Goal: Information Seeking & Learning: Learn about a topic

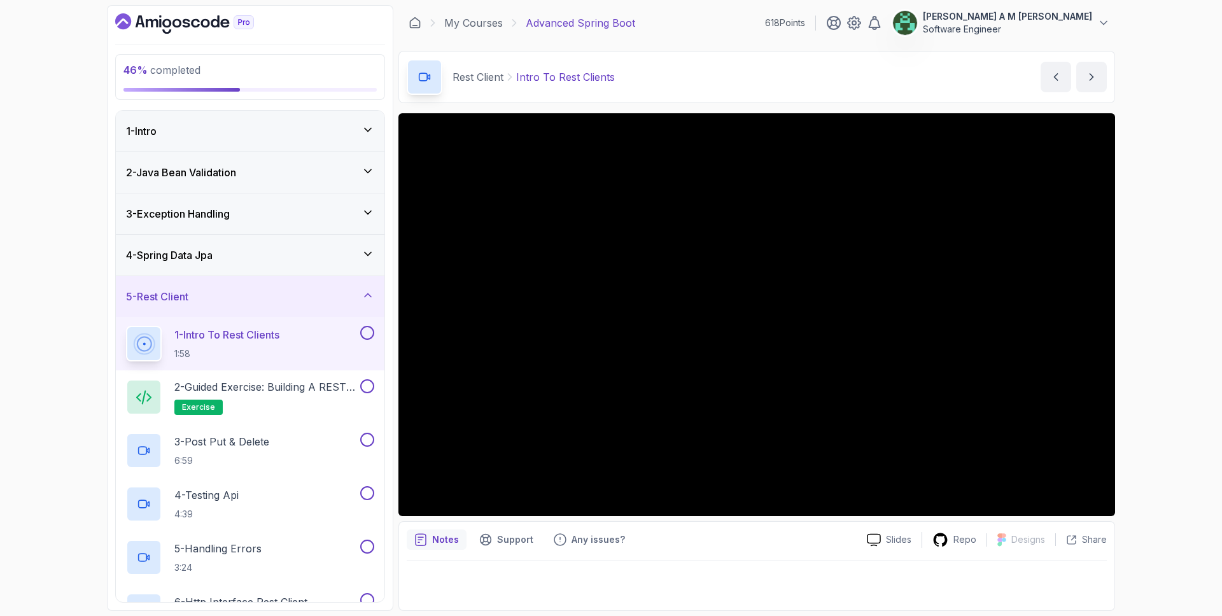
scroll to position [69, 0]
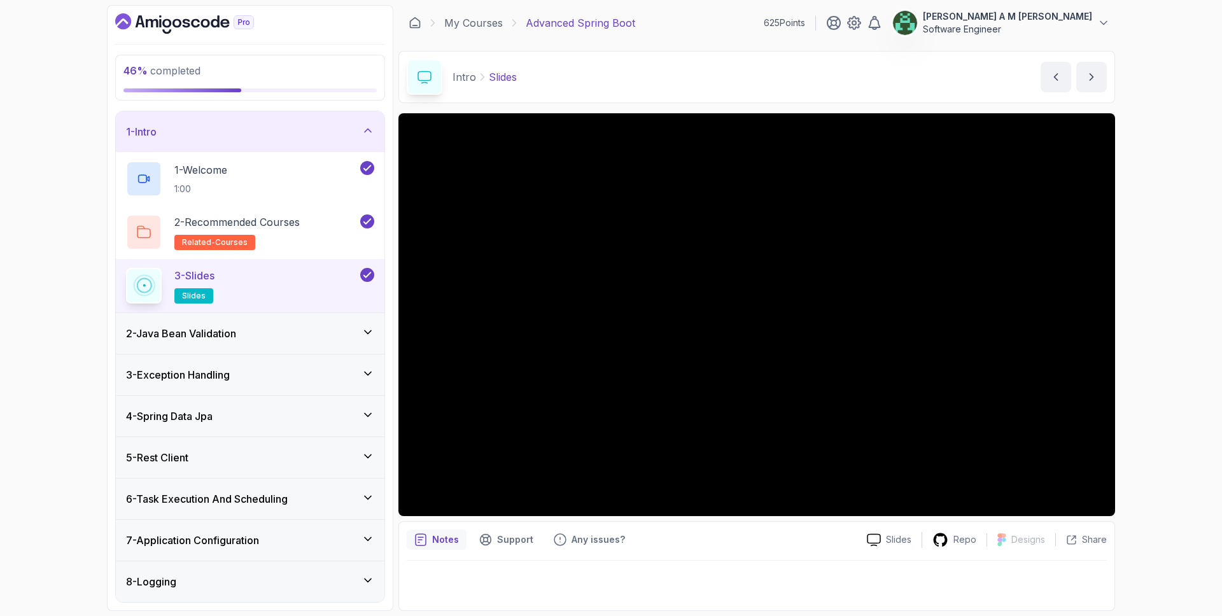
click at [349, 127] on div "1 - Intro" at bounding box center [250, 131] width 248 height 15
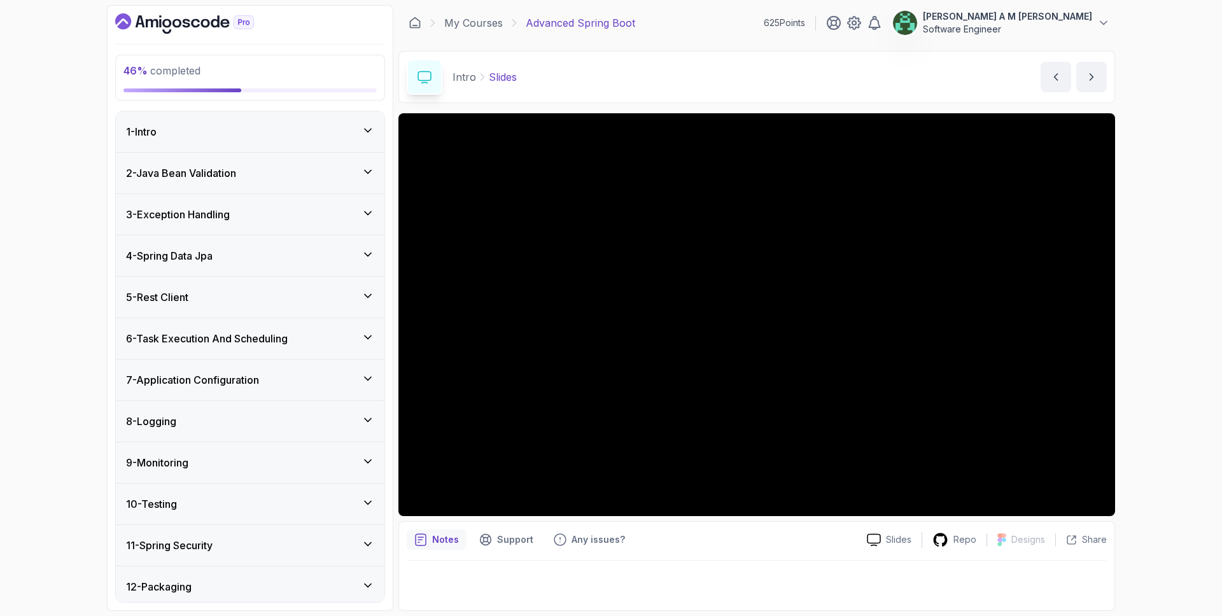
click at [311, 291] on div "5 - Rest Client" at bounding box center [250, 297] width 248 height 15
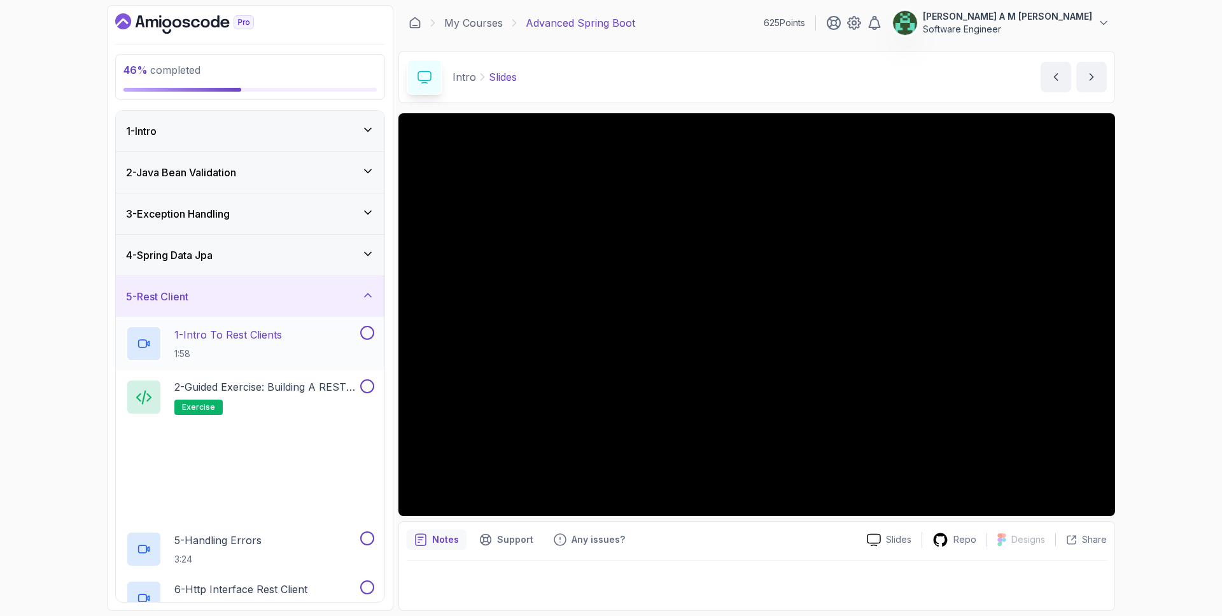
click at [276, 336] on p "1 - Intro To Rest Clients" at bounding box center [228, 334] width 108 height 15
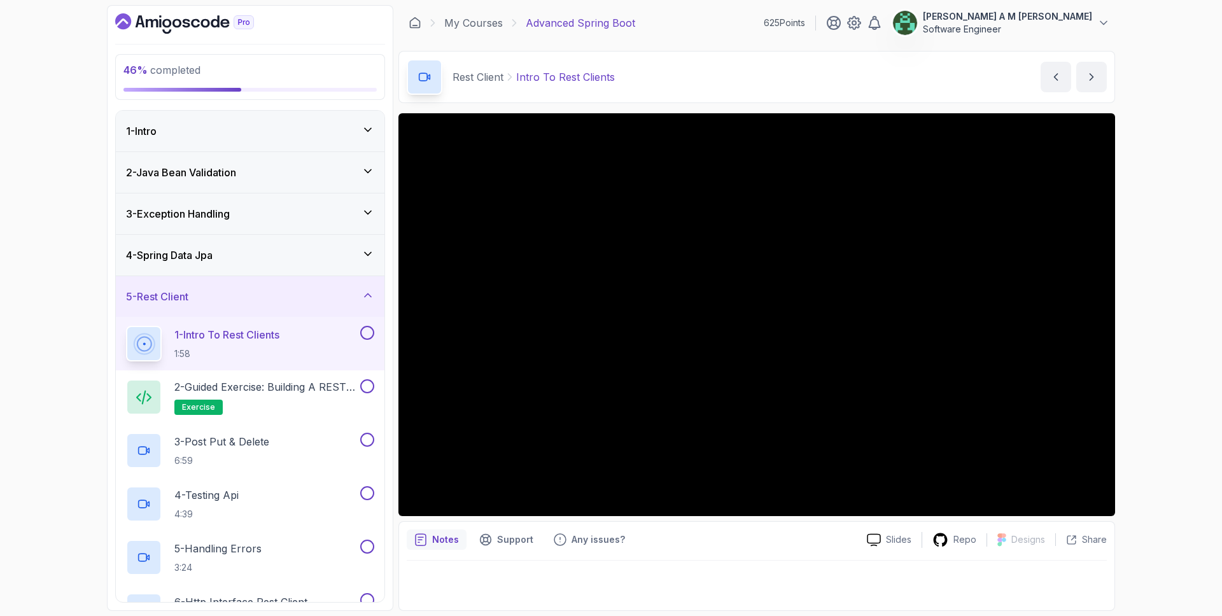
click at [367, 326] on button at bounding box center [367, 333] width 14 height 14
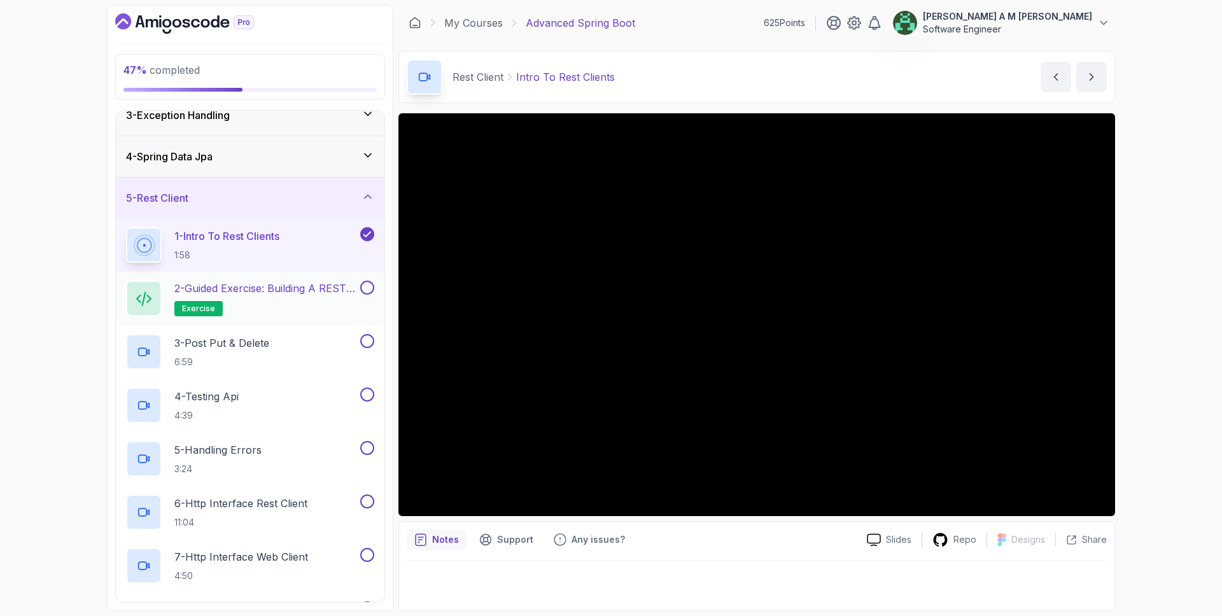
scroll to position [161, 0]
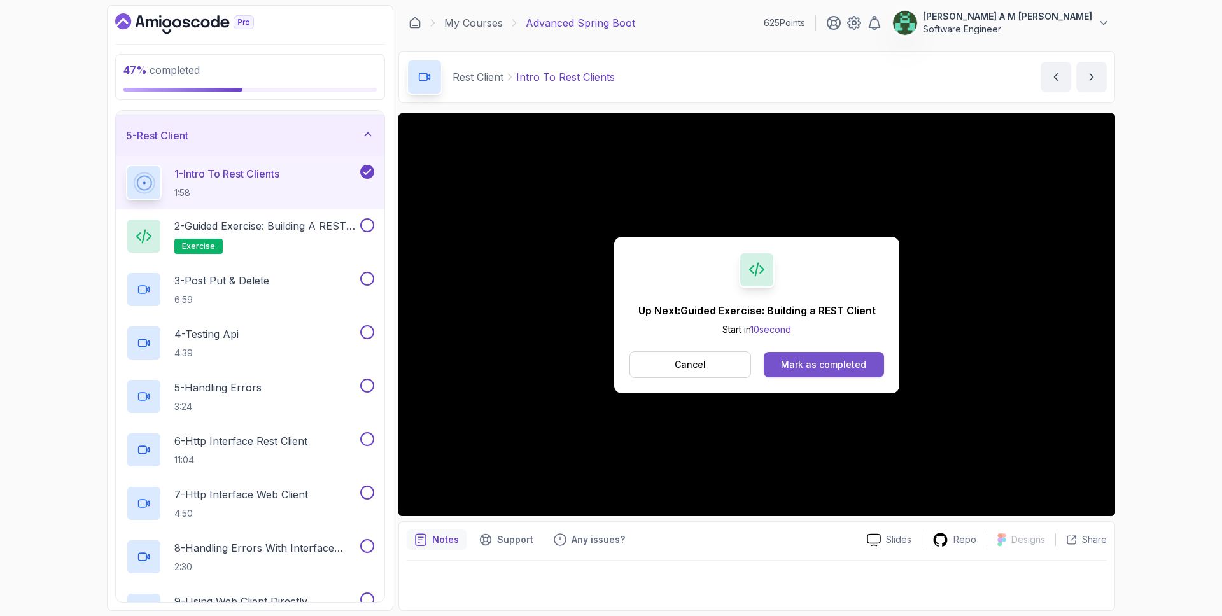
click at [838, 358] on button "Mark as completed" at bounding box center [824, 364] width 120 height 25
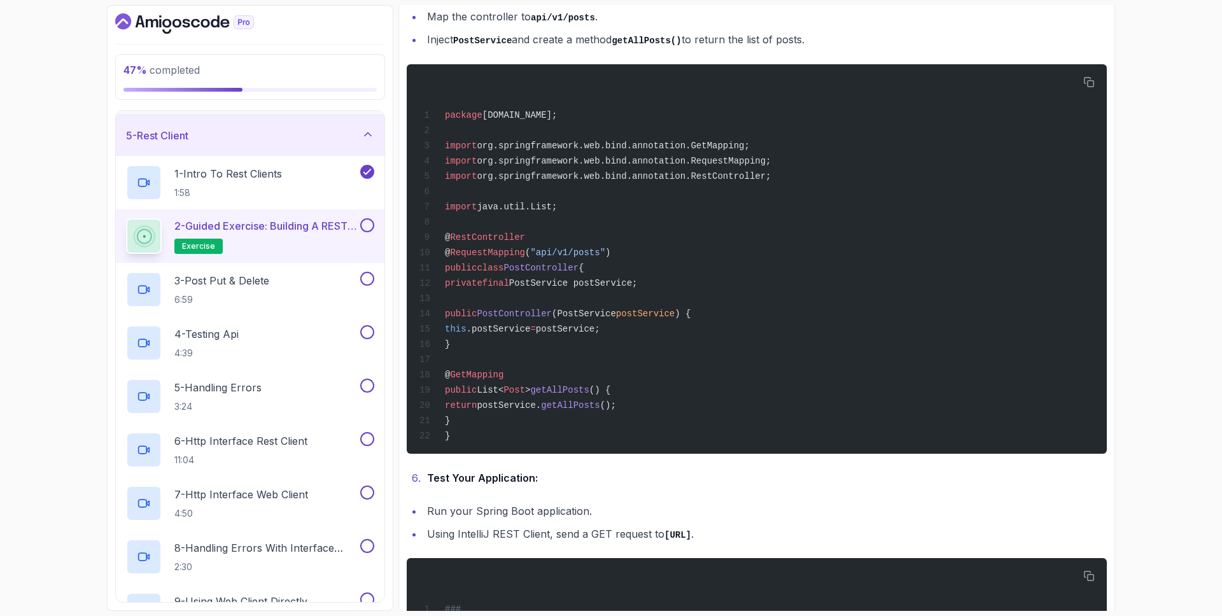
scroll to position [1572, 0]
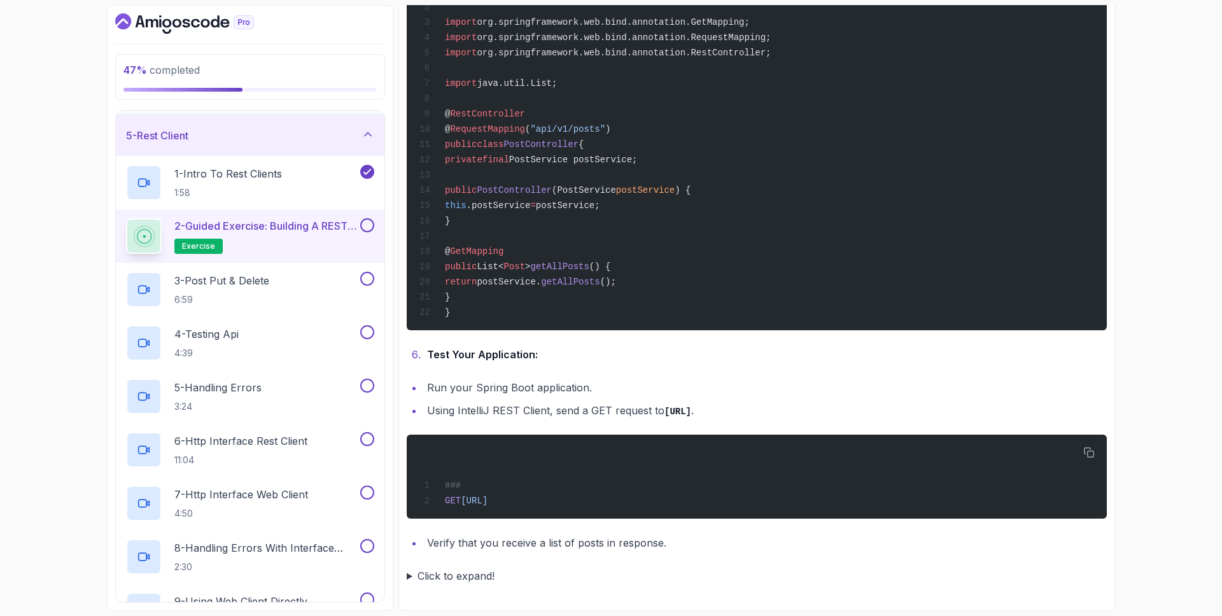
click at [365, 227] on button at bounding box center [367, 225] width 14 height 14
click at [312, 285] on div "3 - Post Put & Delete 6:59" at bounding box center [242, 290] width 232 height 36
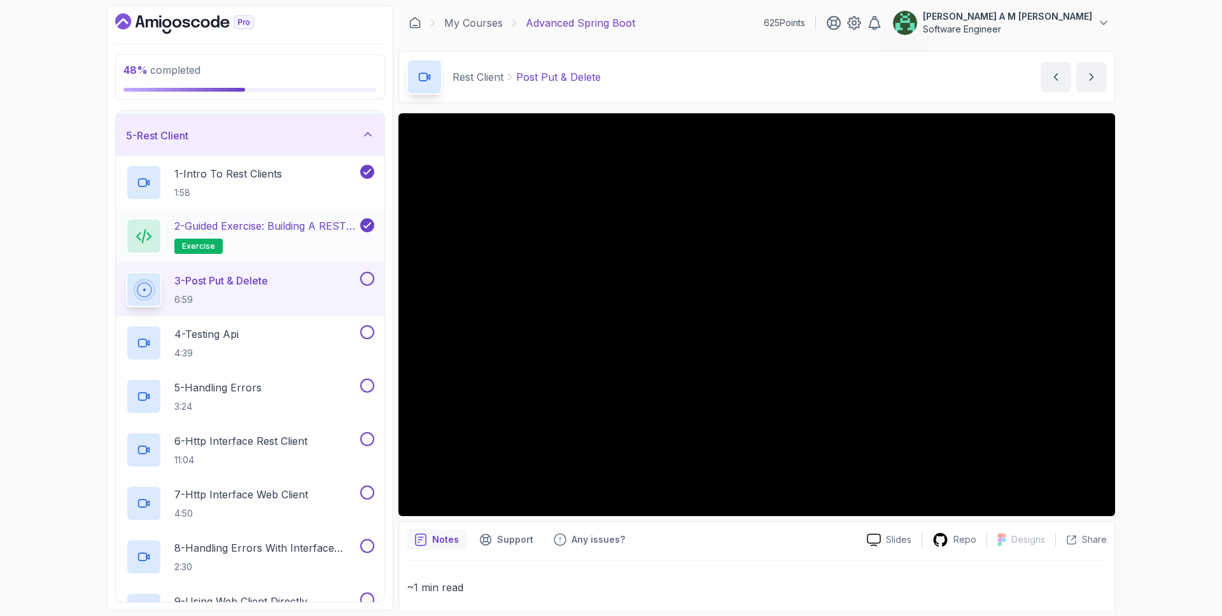
click at [291, 235] on h2 "2 - Guided Exercise: Building a REST Client exercise" at bounding box center [265, 236] width 183 height 36
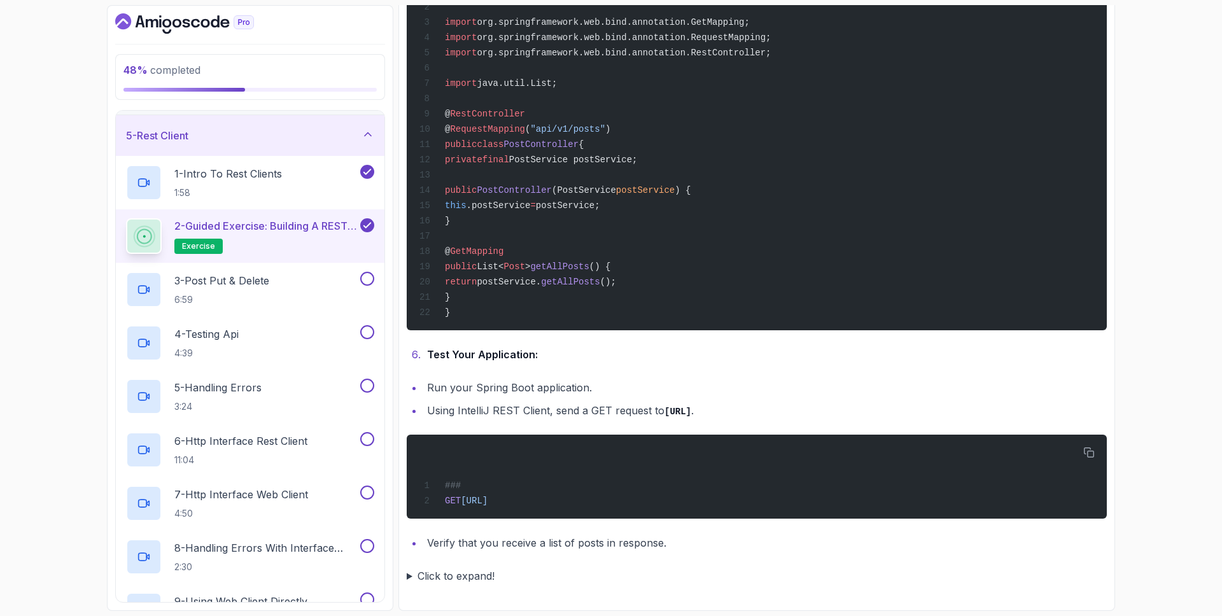
scroll to position [1572, 0]
click at [290, 290] on div "3 - Post Put & Delete 6:59" at bounding box center [242, 290] width 232 height 36
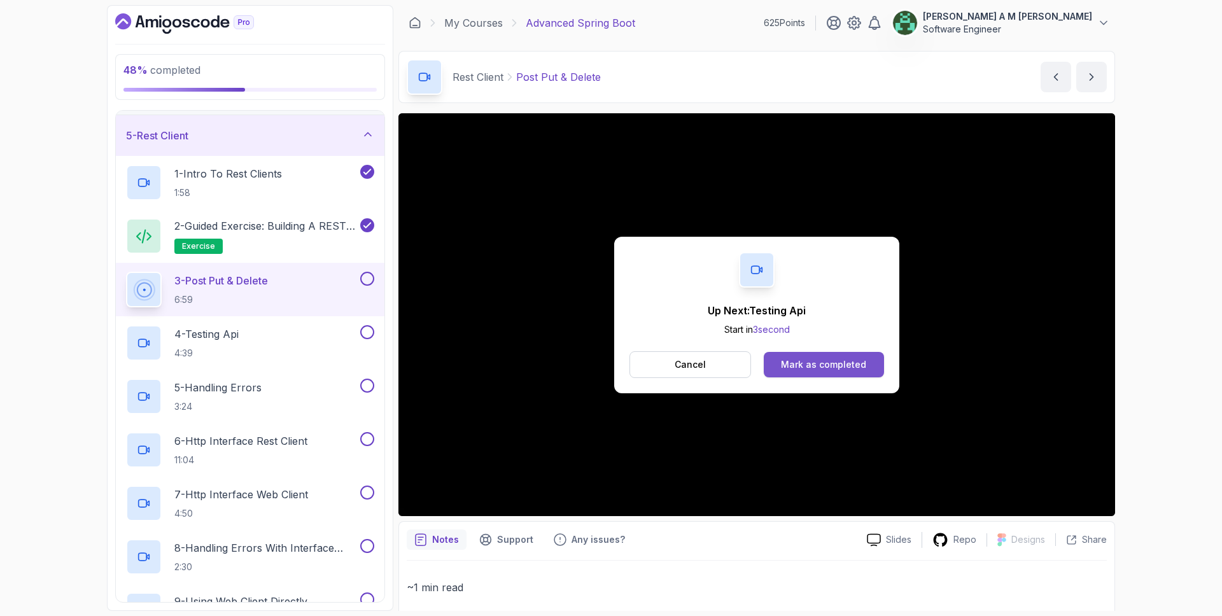
click at [818, 363] on div "Mark as completed" at bounding box center [823, 364] width 85 height 13
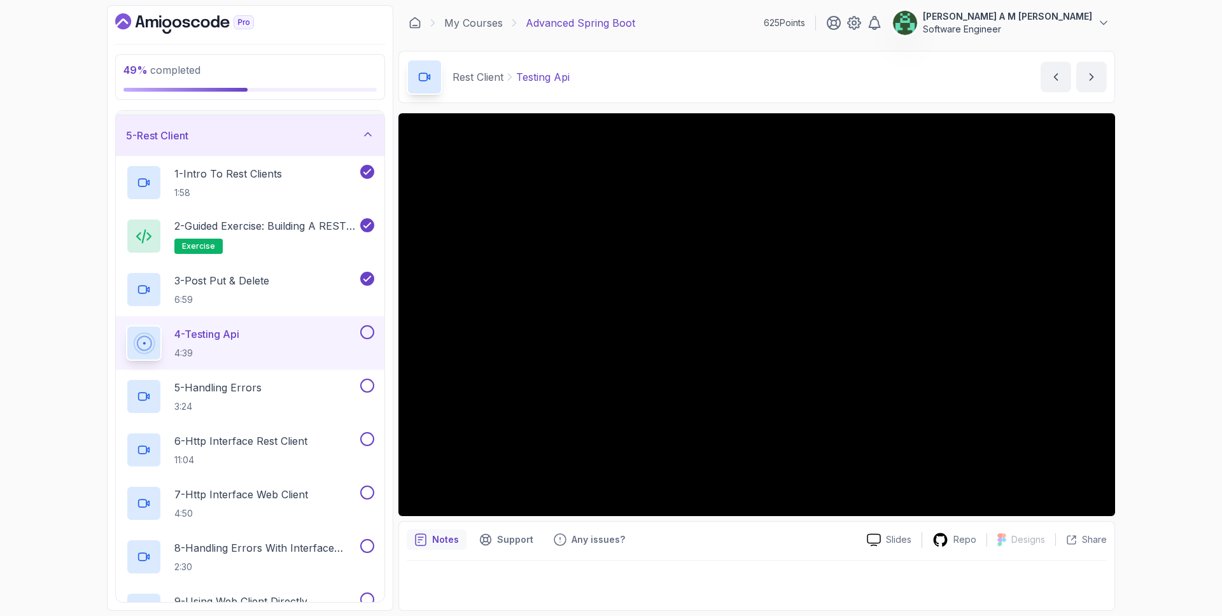
click at [368, 330] on button at bounding box center [367, 332] width 14 height 14
click at [311, 382] on div "5 - Handling Errors 3:24" at bounding box center [242, 397] width 232 height 36
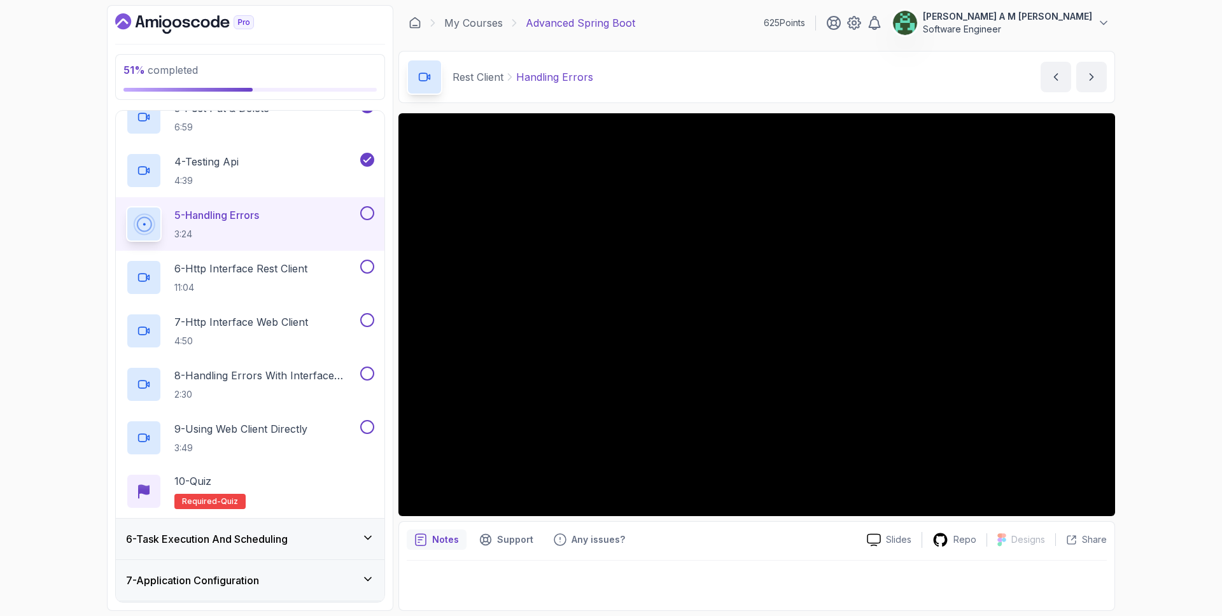
scroll to position [319, 0]
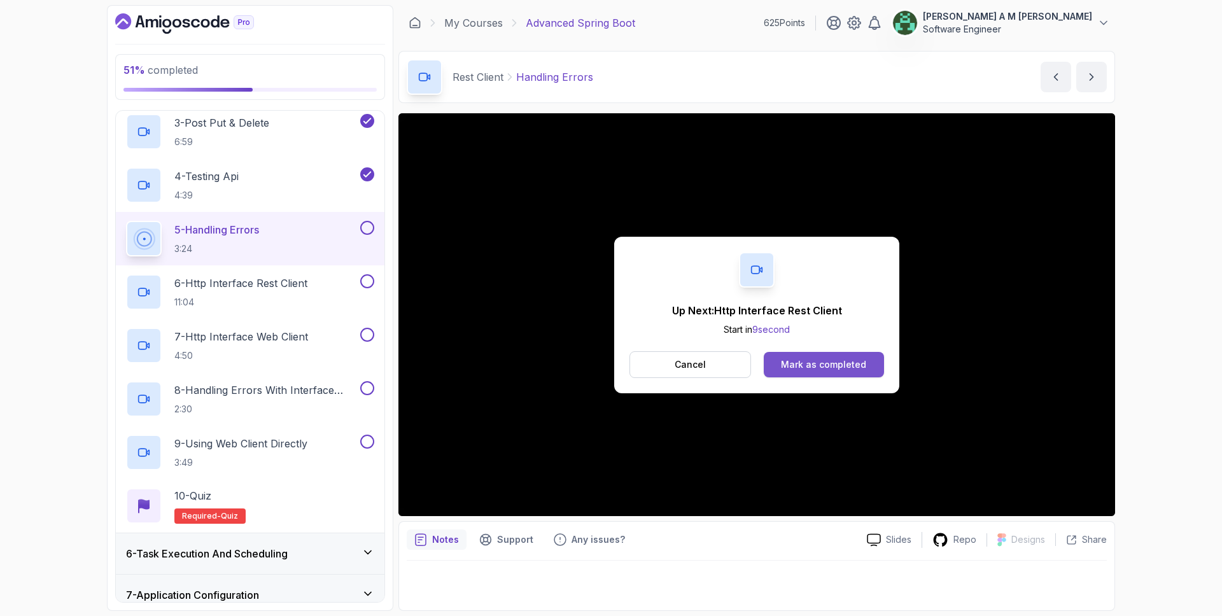
click at [836, 361] on div "Mark as completed" at bounding box center [823, 364] width 85 height 13
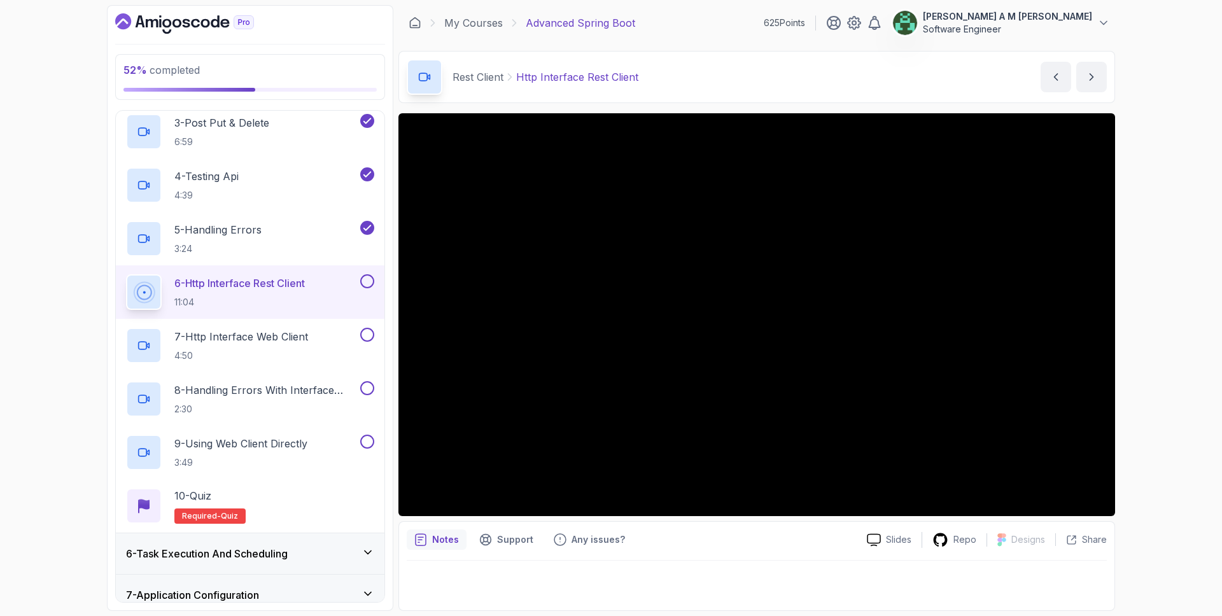
click at [366, 282] on button at bounding box center [367, 281] width 14 height 14
click at [318, 343] on div "7 - Http Interface Web Client 4:50" at bounding box center [242, 346] width 232 height 36
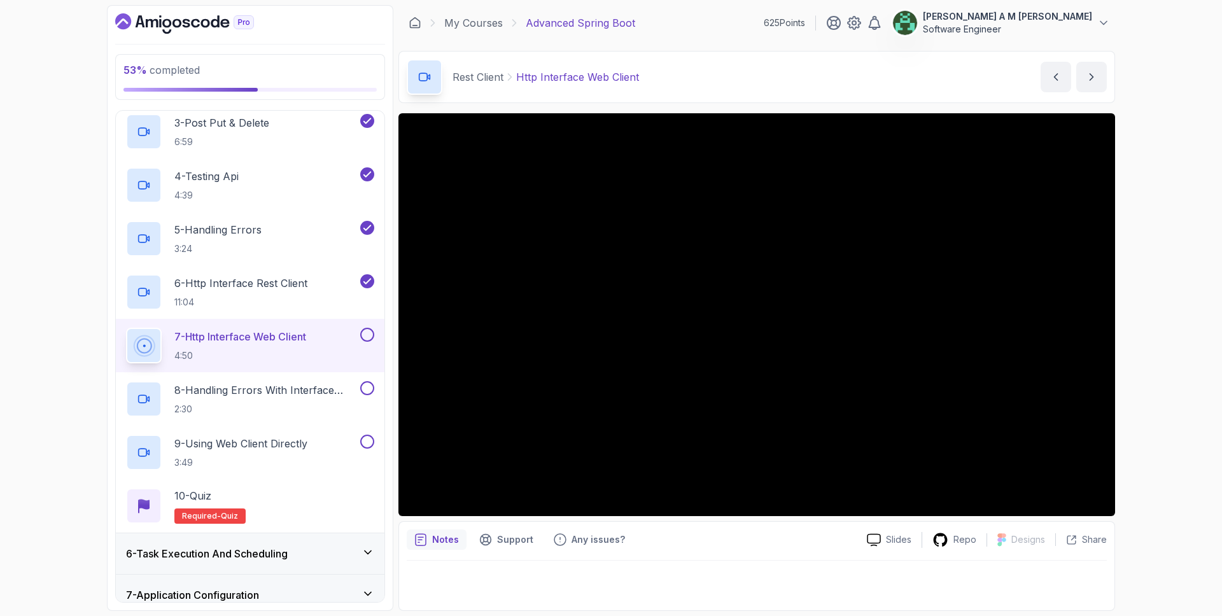
click at [373, 339] on button at bounding box center [367, 335] width 14 height 14
click at [367, 391] on button at bounding box center [367, 388] width 14 height 14
click at [372, 439] on button at bounding box center [367, 442] width 14 height 14
click at [309, 507] on div "10 - Quiz Required- quiz" at bounding box center [250, 506] width 248 height 36
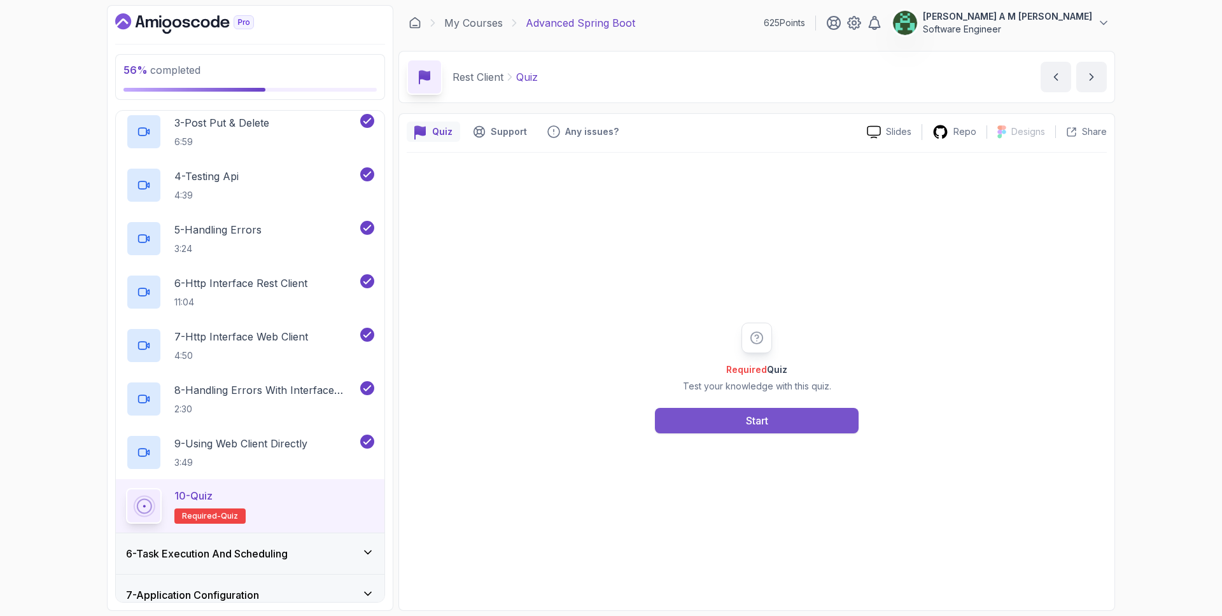
click at [713, 415] on button "Start" at bounding box center [757, 420] width 204 height 25
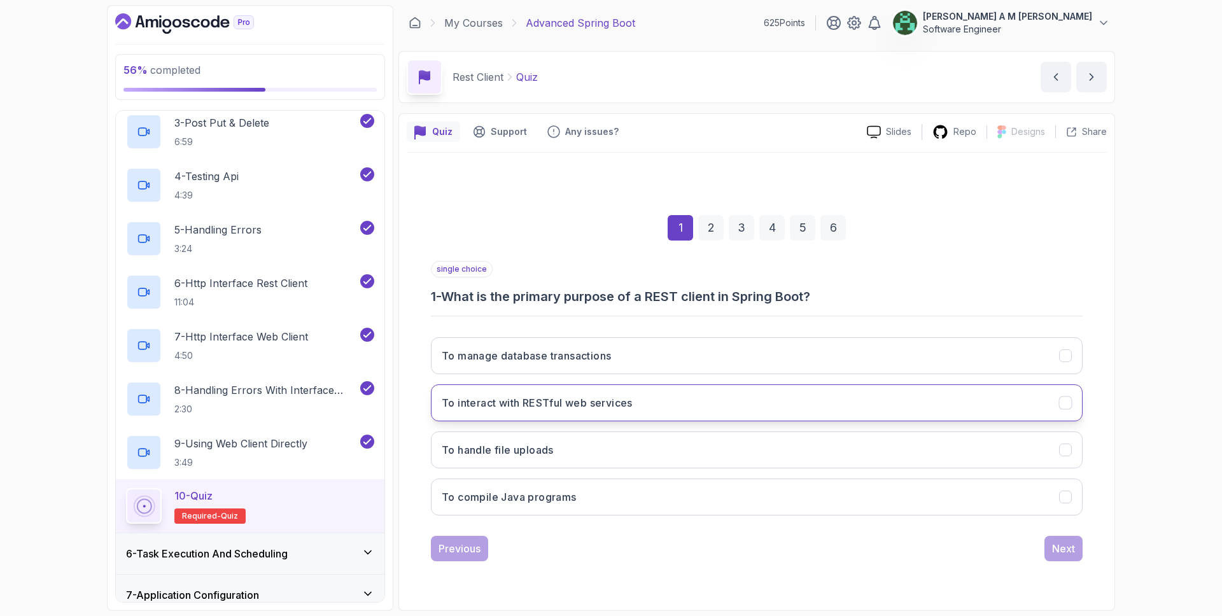
click at [669, 396] on button "To interact with RESTful web services" at bounding box center [757, 402] width 652 height 37
click at [1052, 545] on div "Next" at bounding box center [1063, 548] width 23 height 15
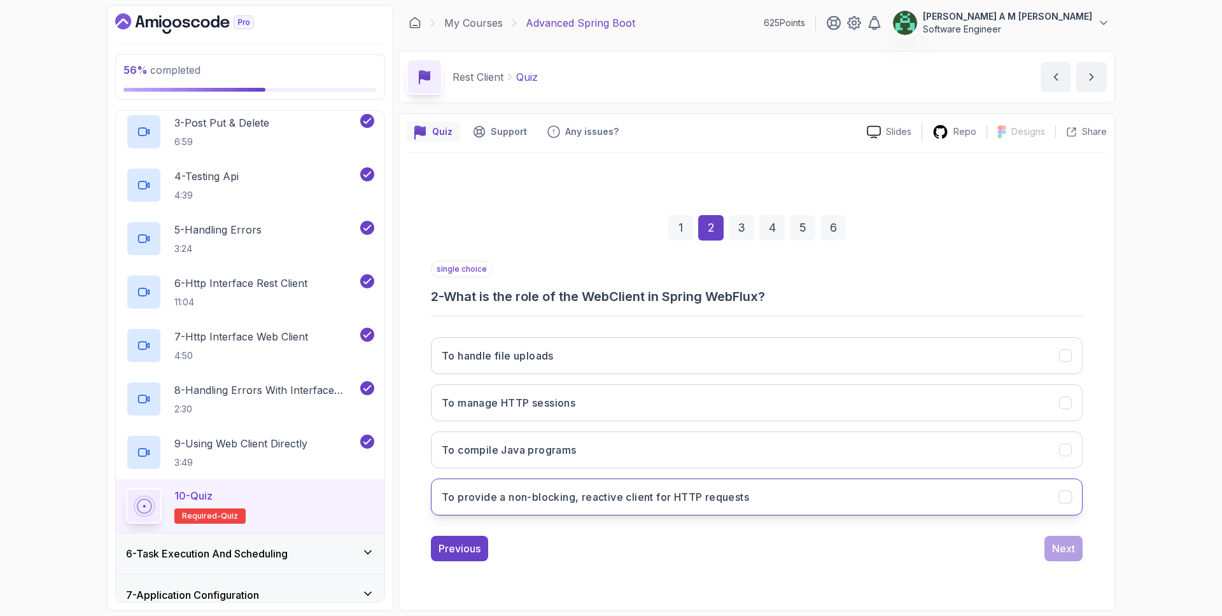
click at [864, 499] on button "To provide a non-blocking, reactive client for HTTP requests" at bounding box center [757, 496] width 652 height 37
click at [1080, 550] on button "Next" at bounding box center [1063, 548] width 38 height 25
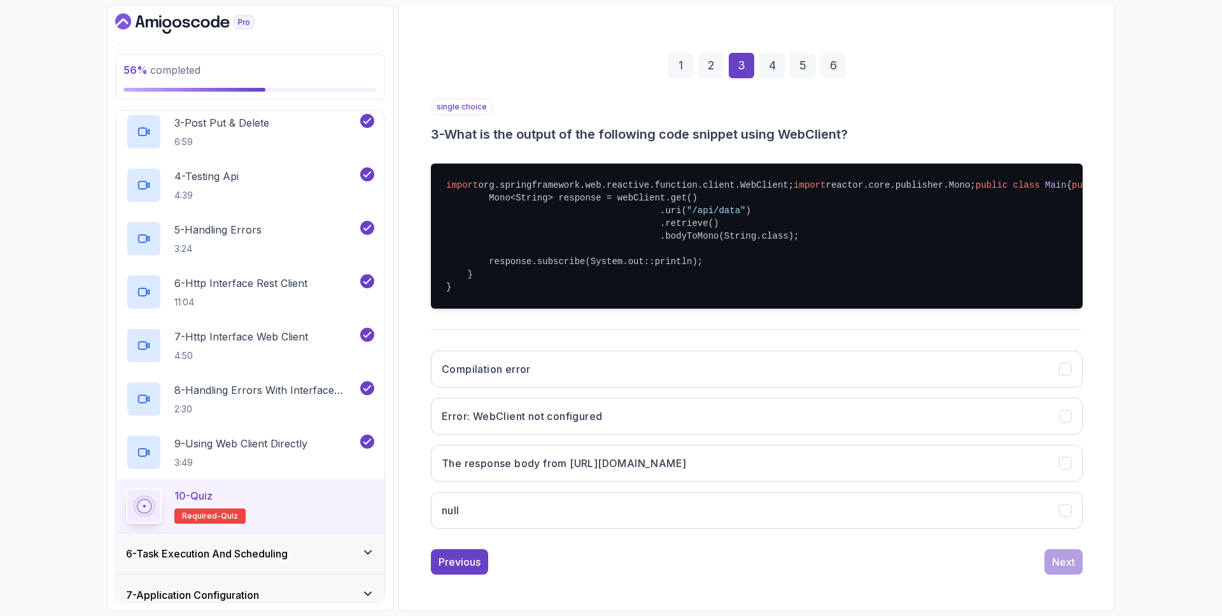
scroll to position [212, 0]
click at [744, 460] on button "The response body from [URL][DOMAIN_NAME]" at bounding box center [757, 463] width 652 height 37
click at [1076, 555] on button "Next" at bounding box center [1063, 561] width 38 height 25
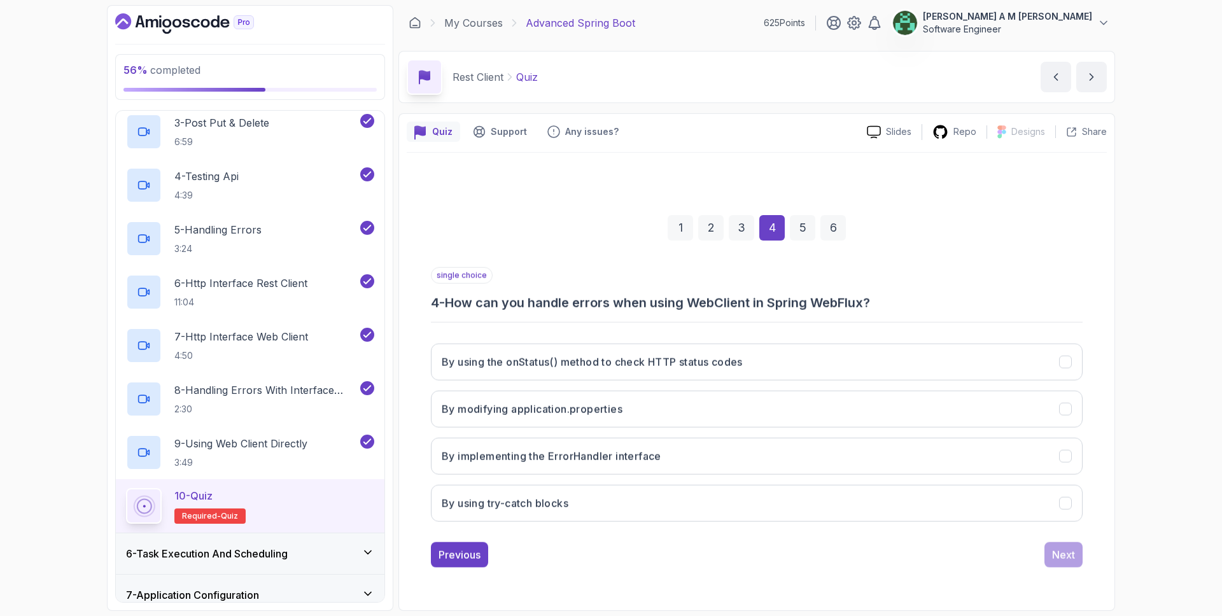
scroll to position [0, 0]
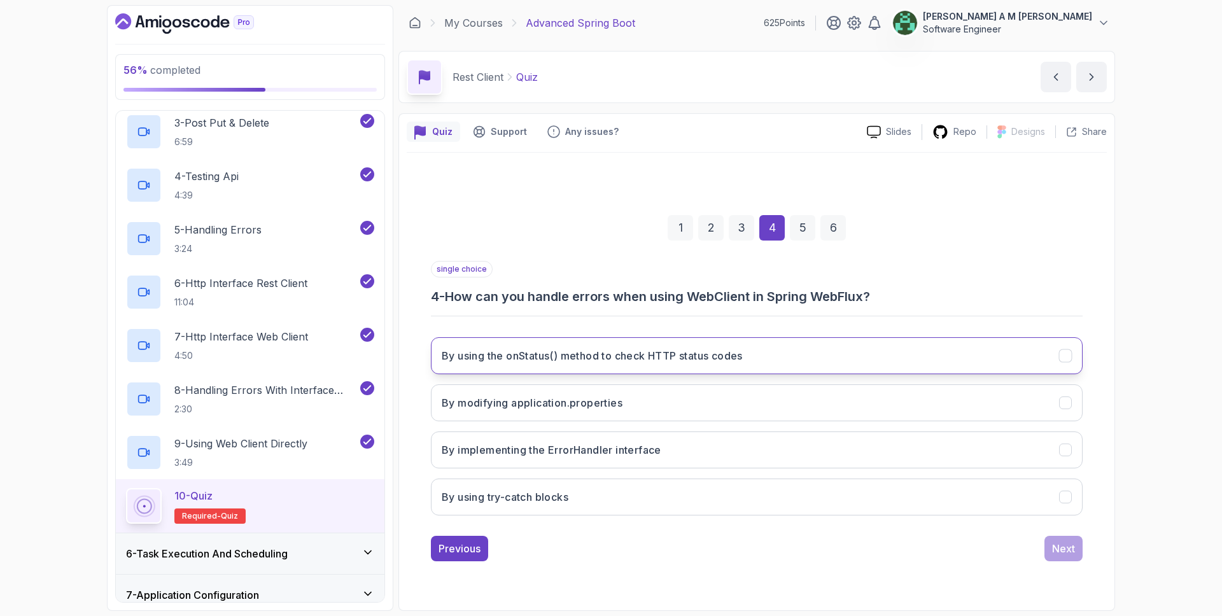
click at [933, 364] on button "By using the onStatus() method to check HTTP status codes" at bounding box center [757, 355] width 652 height 37
click at [1056, 538] on button "Next" at bounding box center [1063, 548] width 38 height 25
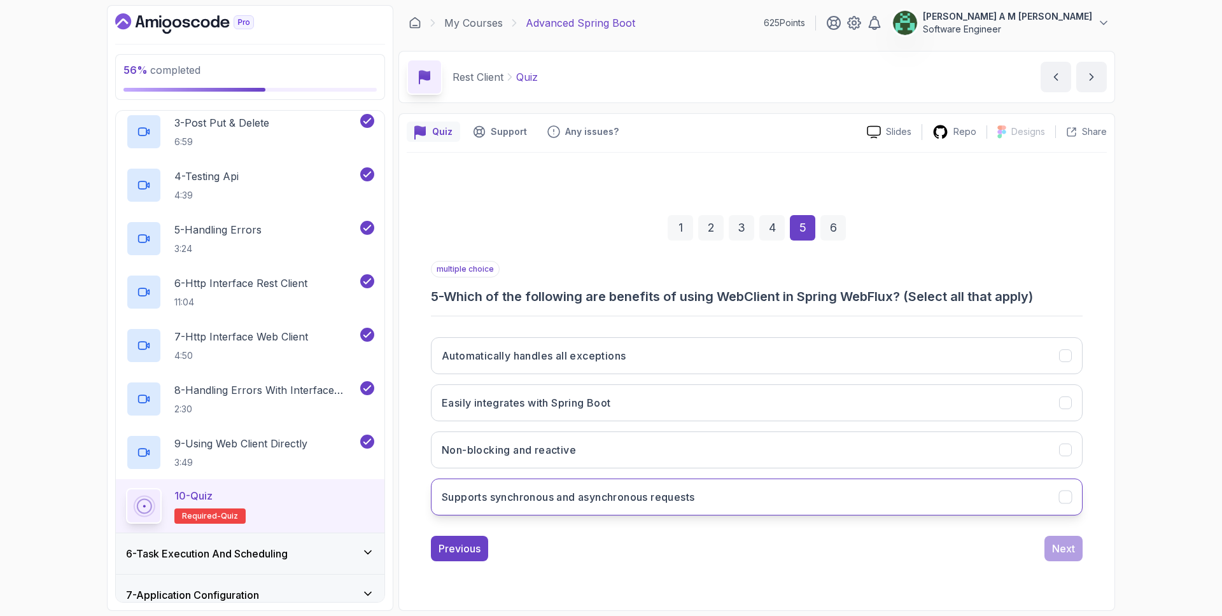
click at [961, 491] on button "Supports synchronous and asynchronous requests" at bounding box center [757, 496] width 652 height 37
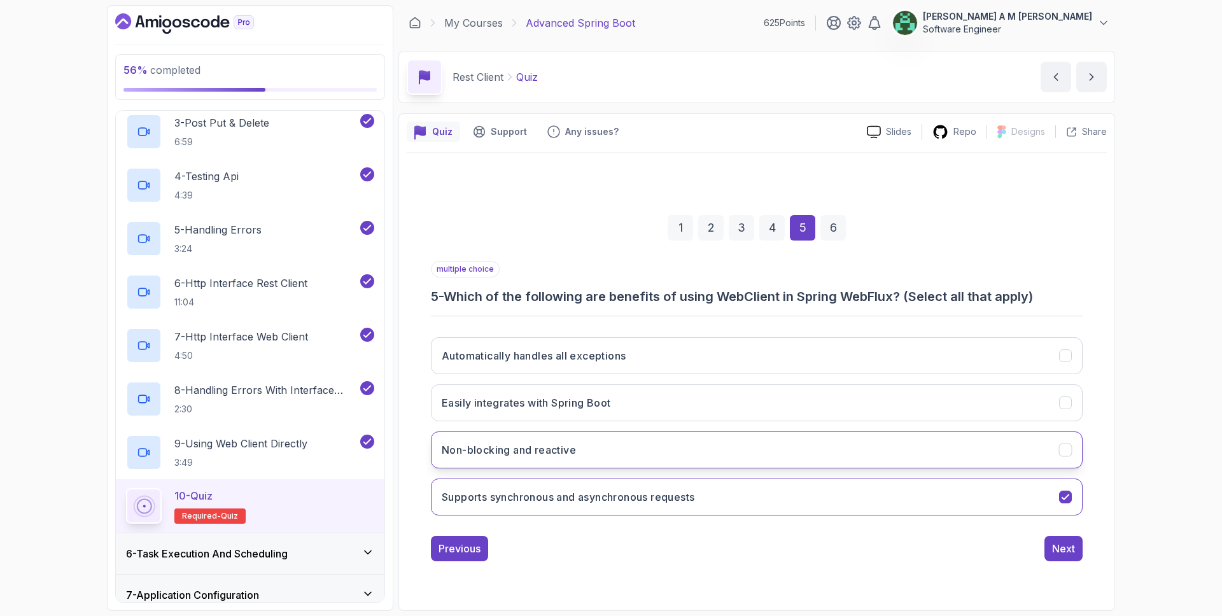
click at [942, 450] on button "Non-blocking and reactive" at bounding box center [757, 449] width 652 height 37
click at [972, 415] on button "Easily integrates with Spring Boot" at bounding box center [757, 402] width 652 height 37
click at [1058, 553] on div "Next" at bounding box center [1063, 548] width 23 height 15
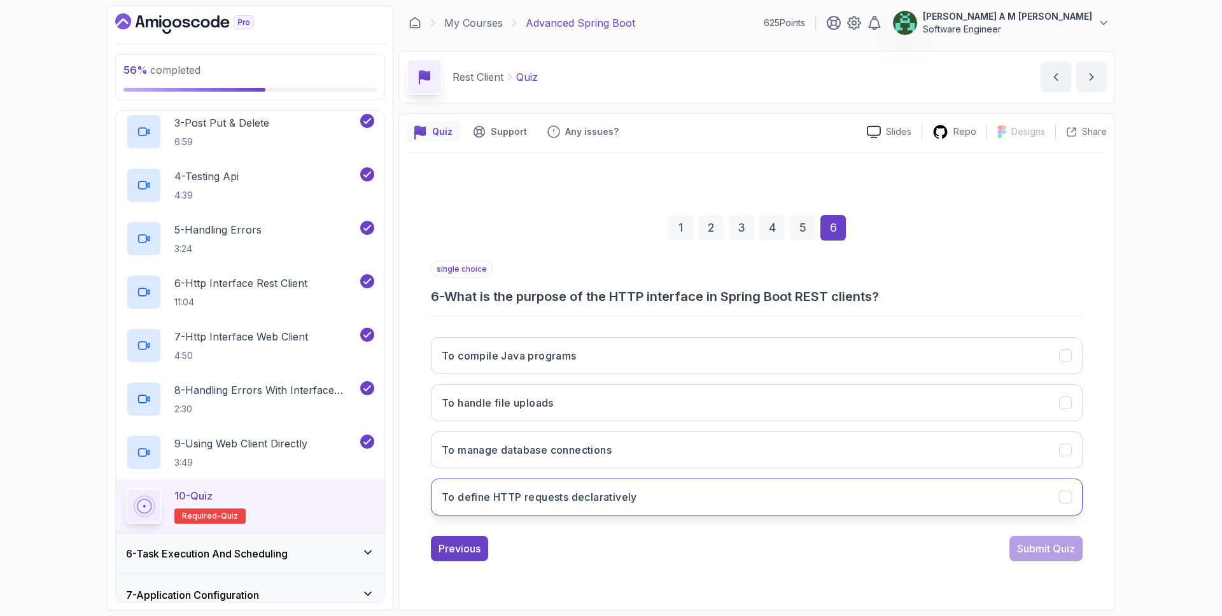
click at [944, 495] on button "To define HTTP requests declaratively" at bounding box center [757, 496] width 652 height 37
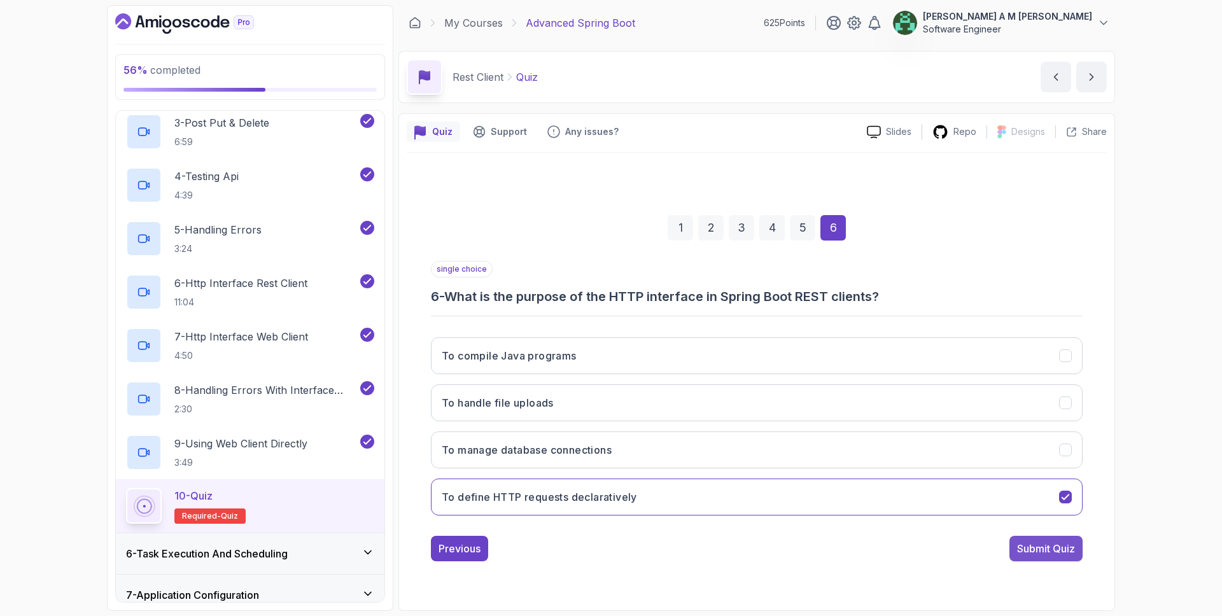
click at [1040, 546] on div "Submit Quiz" at bounding box center [1046, 548] width 58 height 15
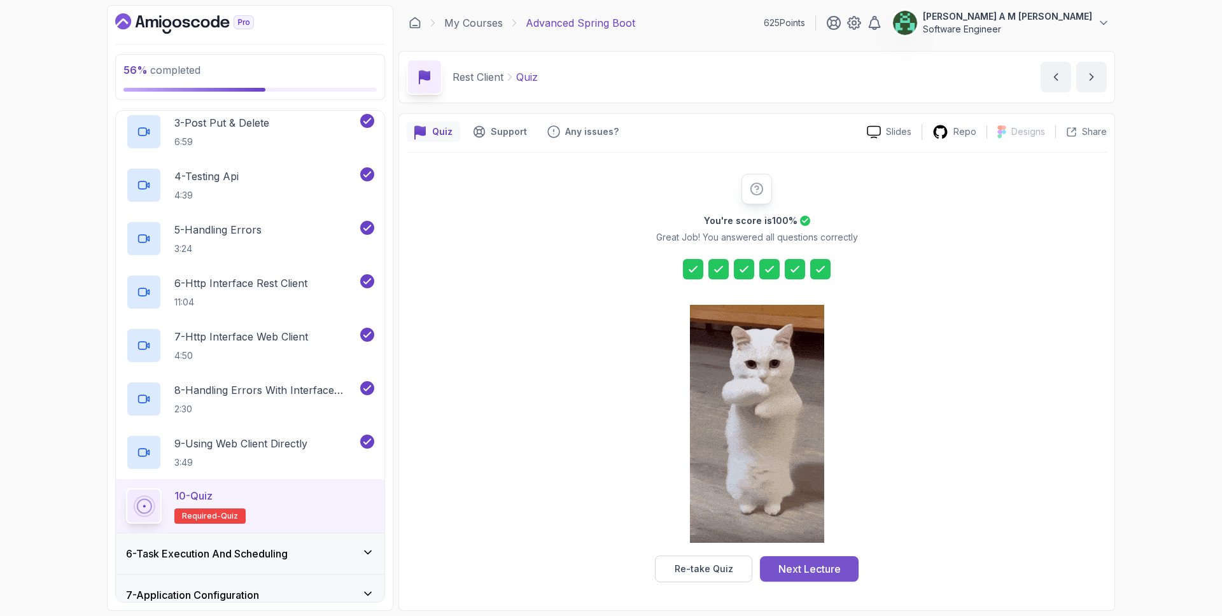
click at [821, 564] on div "Next Lecture" at bounding box center [809, 568] width 62 height 15
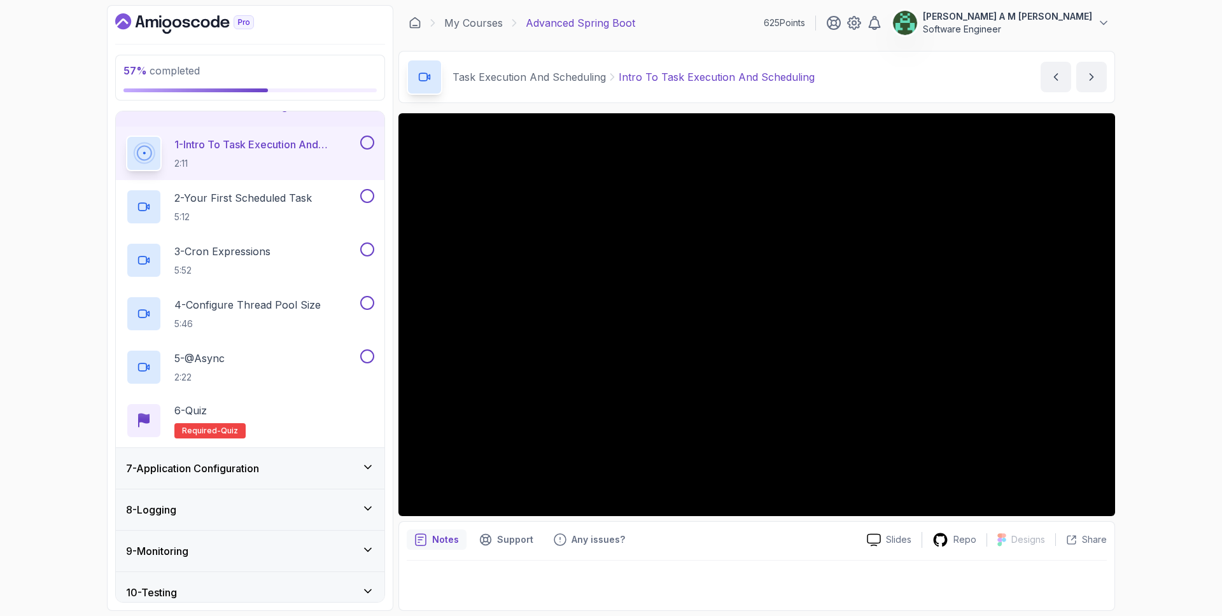
scroll to position [233, 0]
click at [368, 146] on button at bounding box center [367, 142] width 14 height 14
click at [329, 194] on div "2 - Your First Scheduled Task 5:12" at bounding box center [242, 206] width 232 height 36
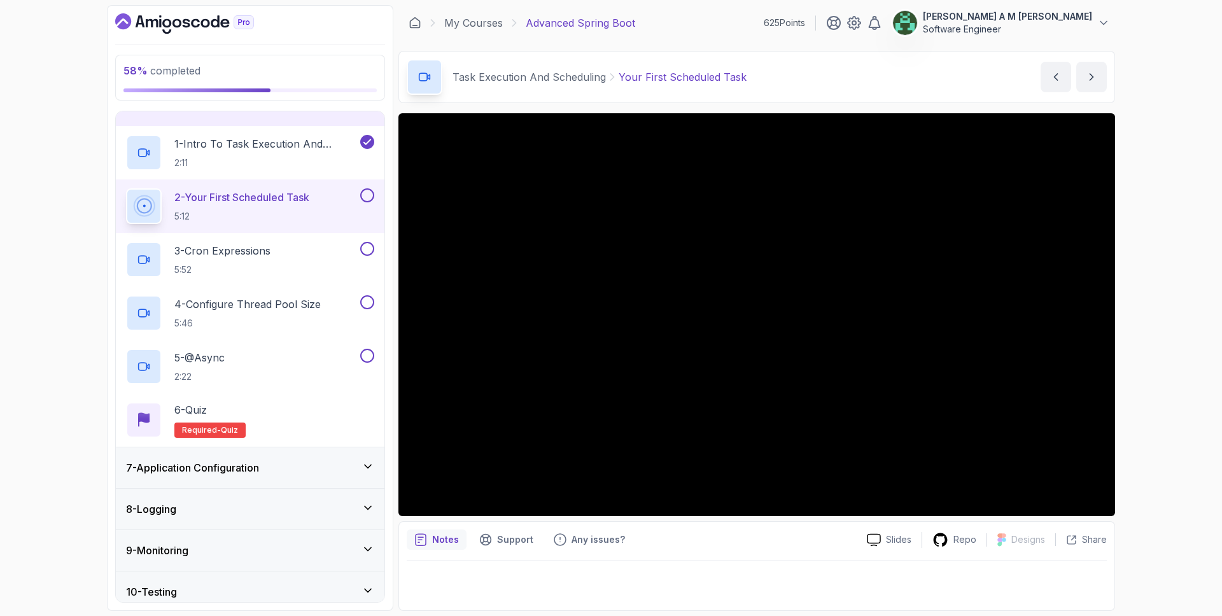
click at [365, 195] on button at bounding box center [367, 195] width 14 height 14
click at [312, 258] on div "3 - Cron Expressions 5:52" at bounding box center [242, 260] width 232 height 36
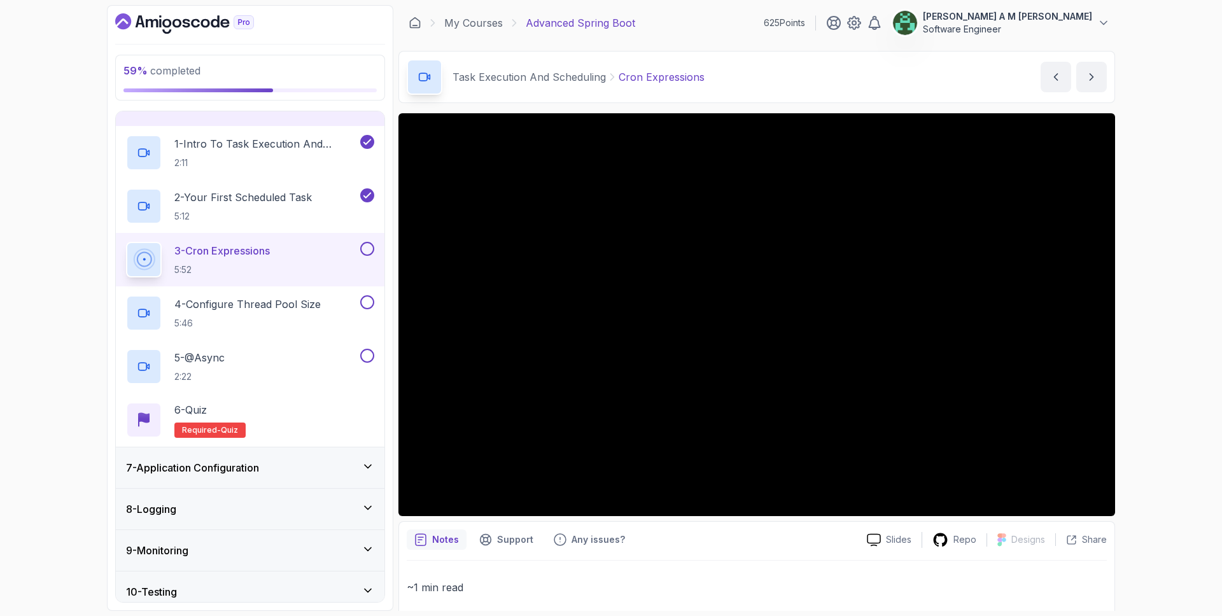
click at [364, 247] on button at bounding box center [367, 249] width 14 height 14
click at [311, 302] on p "4 - Configure Thread Pool Size" at bounding box center [247, 304] width 146 height 15
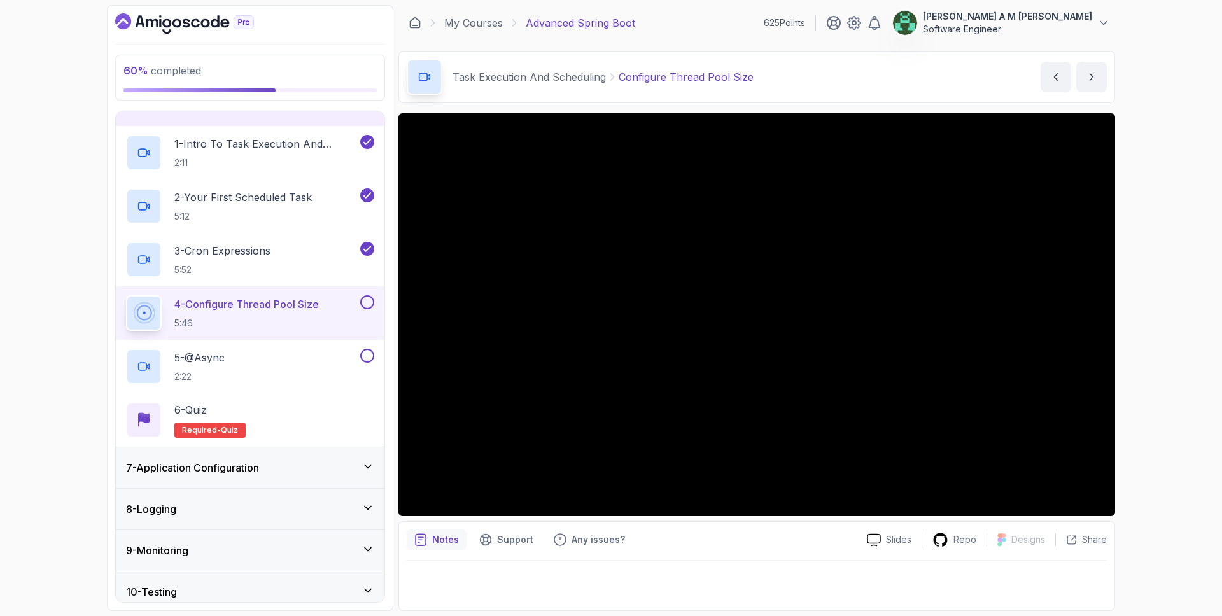
click at [363, 300] on button at bounding box center [367, 302] width 14 height 14
click at [323, 356] on div "5 - @Async 2:22" at bounding box center [242, 367] width 232 height 36
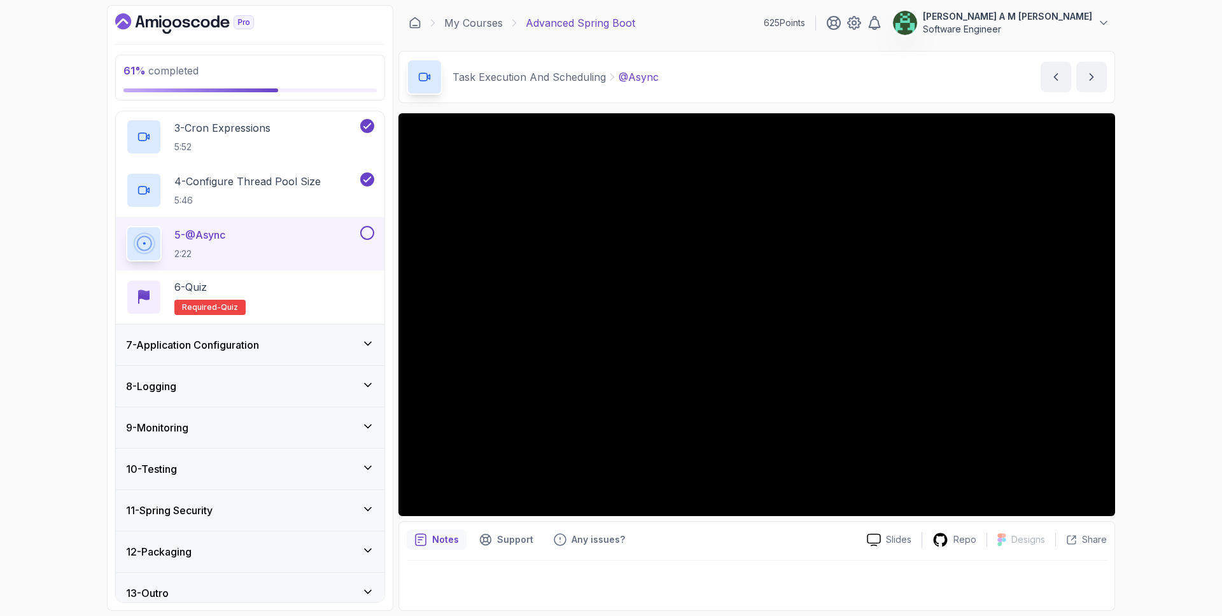
scroll to position [367, 0]
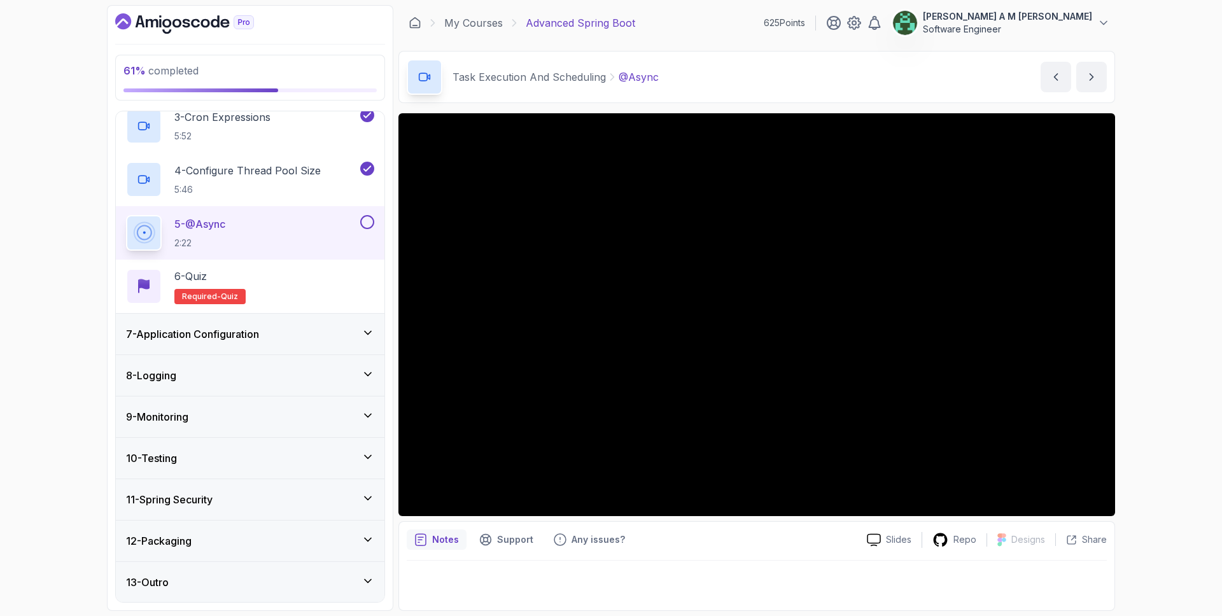
click at [366, 217] on button at bounding box center [367, 222] width 14 height 14
click at [281, 277] on div "6 - Quiz Required- quiz" at bounding box center [250, 287] width 248 height 36
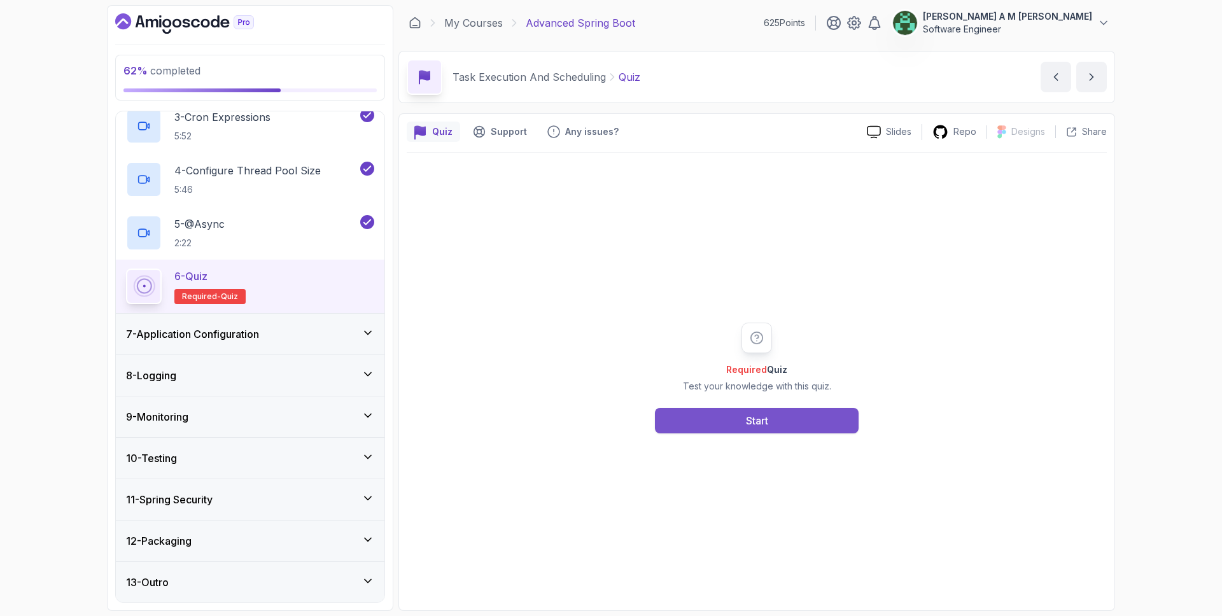
click at [690, 422] on button "Start" at bounding box center [757, 420] width 204 height 25
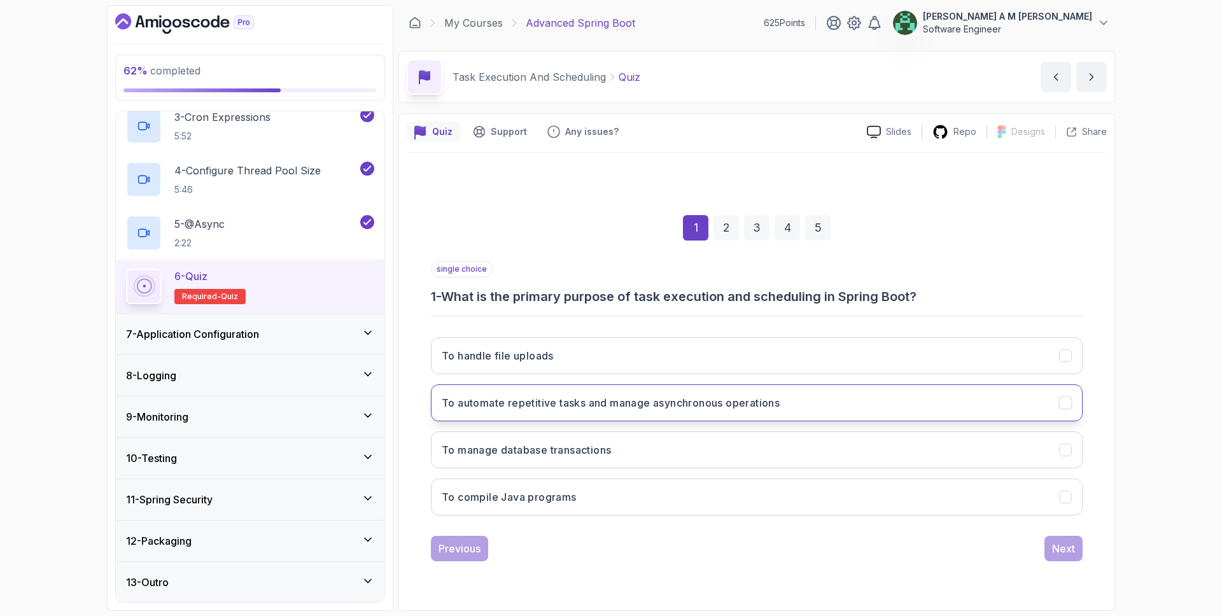
click at [701, 404] on h3 "To automate repetitive tasks and manage asynchronous operations" at bounding box center [611, 402] width 338 height 15
click at [1055, 561] on div "1 2 3 4 5 single choice 1 - What is the primary purpose of task execution and s…" at bounding box center [757, 378] width 700 height 387
click at [1059, 554] on div "Next" at bounding box center [1063, 548] width 23 height 15
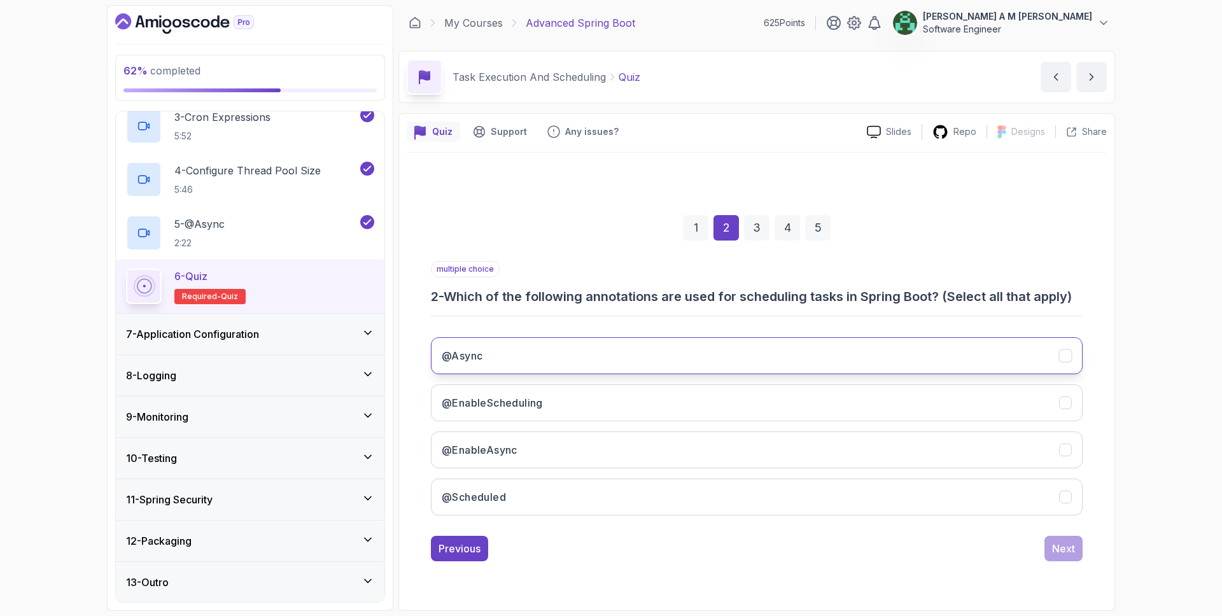
click at [814, 363] on button "@Async" at bounding box center [757, 355] width 652 height 37
click at [793, 395] on button "@EnableScheduling" at bounding box center [757, 402] width 652 height 37
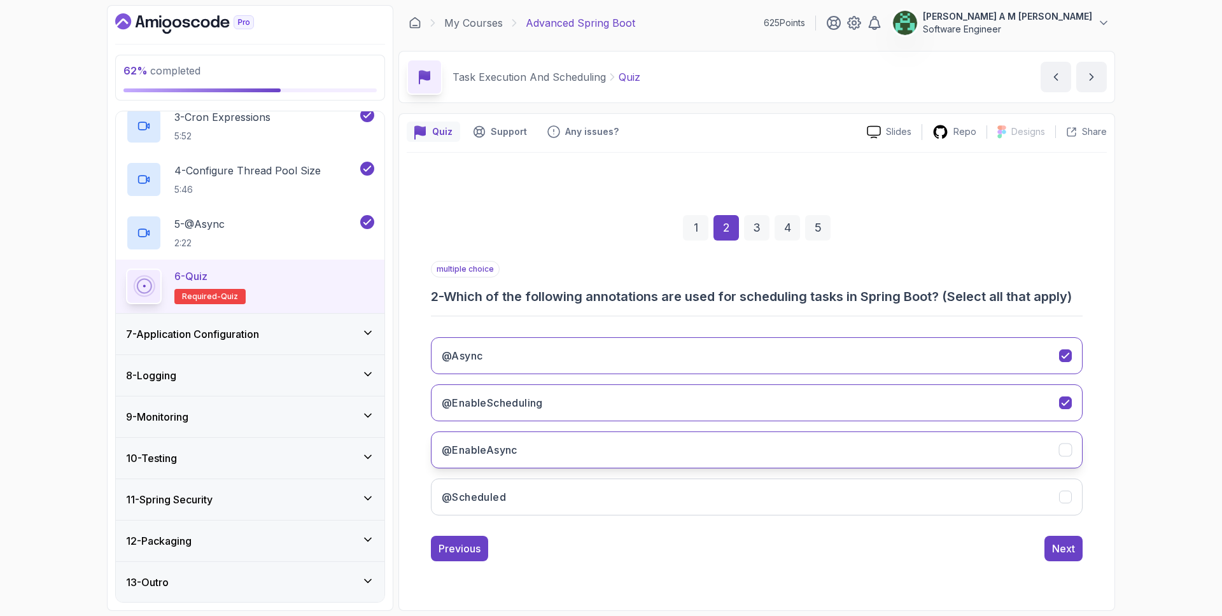
click at [781, 445] on button "@EnableAsync" at bounding box center [757, 449] width 652 height 37
click at [795, 493] on button "@Scheduled" at bounding box center [757, 496] width 652 height 37
drag, startPoint x: 1062, startPoint y: 545, endPoint x: 1040, endPoint y: 445, distance: 101.7
click at [1040, 445] on div "multiple choice 2 - Which of the following annotations are used for scheduling …" at bounding box center [757, 411] width 652 height 300
click at [1040, 445] on button "@EnableAsync" at bounding box center [757, 449] width 652 height 37
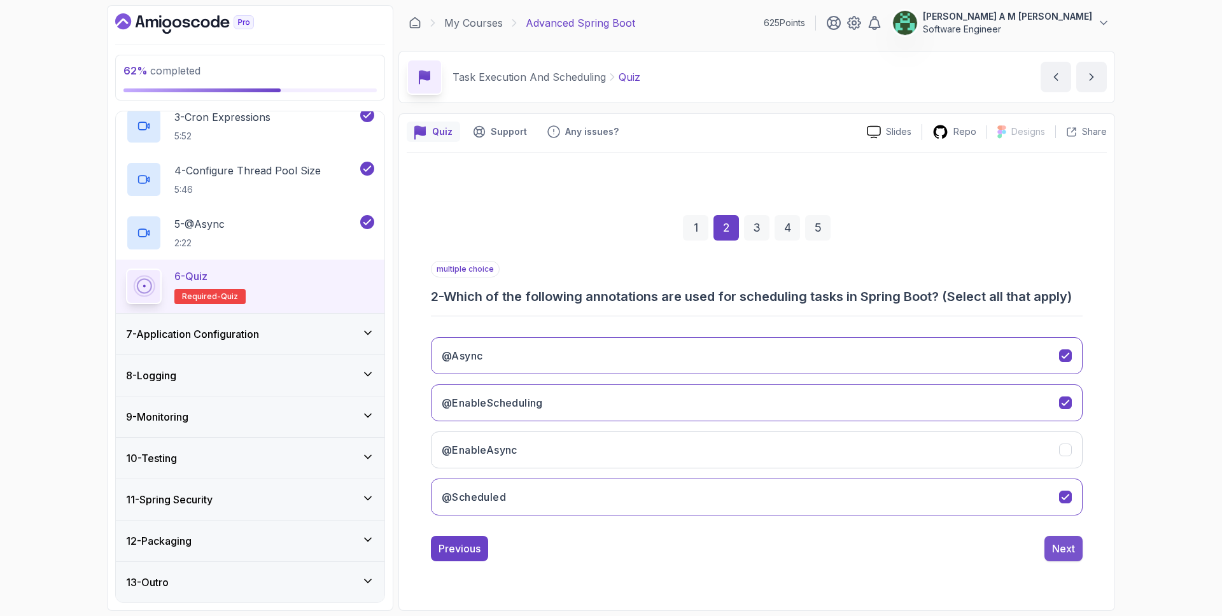
click at [1067, 552] on div "Next" at bounding box center [1063, 548] width 23 height 15
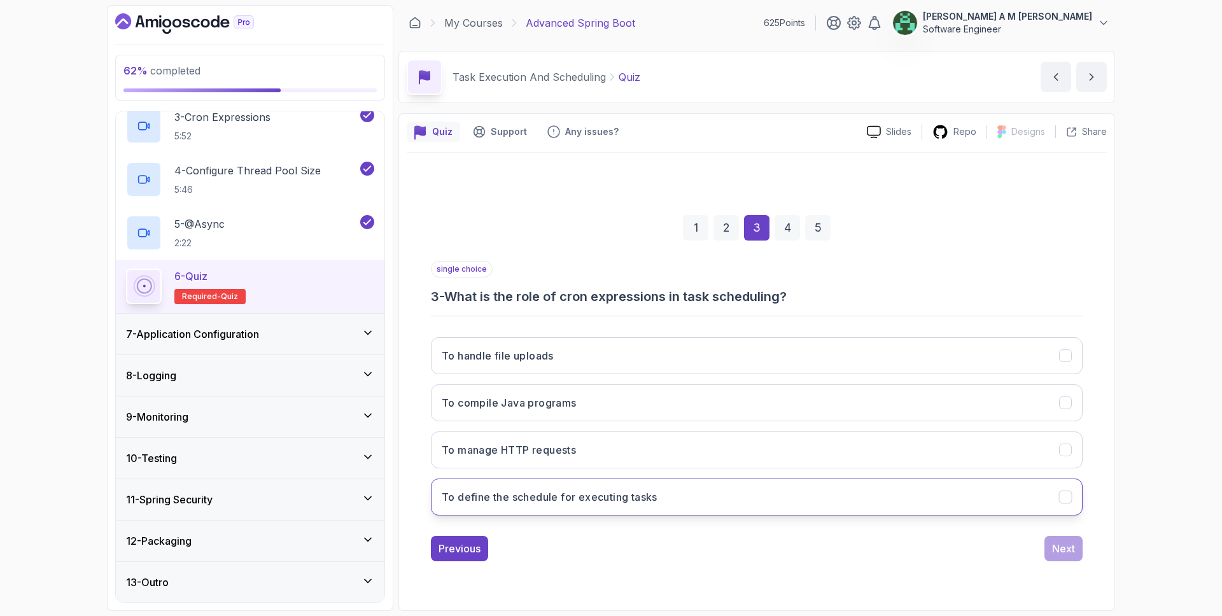
click at [729, 481] on button "To define the schedule for executing tasks" at bounding box center [757, 496] width 652 height 37
click at [1058, 553] on div "Next" at bounding box center [1063, 548] width 23 height 15
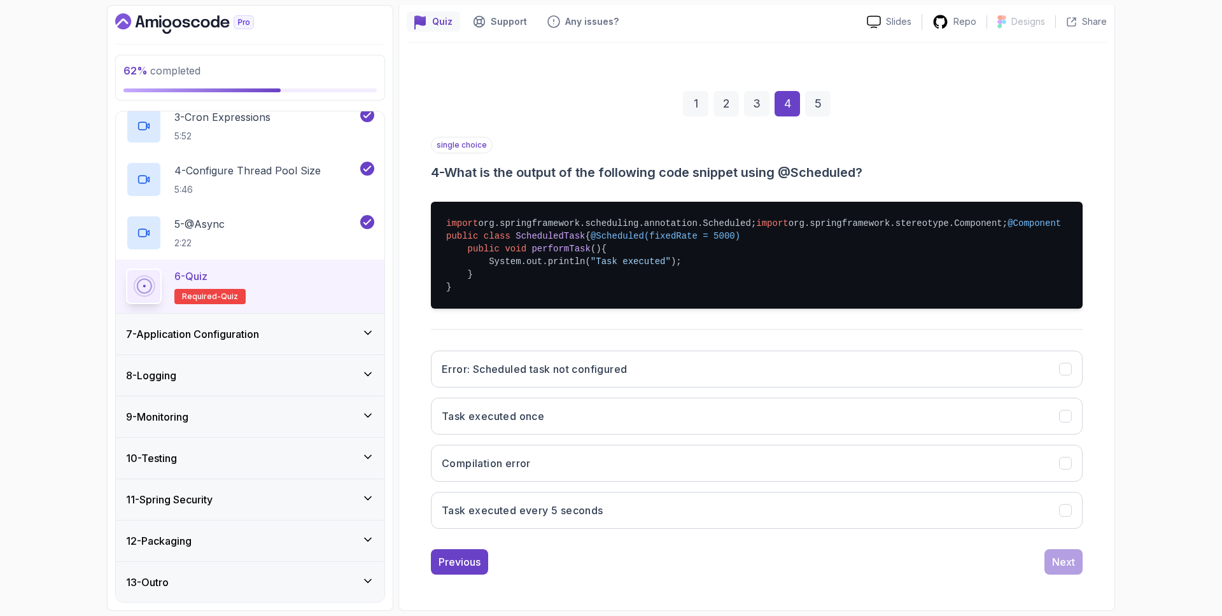
scroll to position [143, 0]
click at [766, 529] on button "Task executed every 5 seconds" at bounding box center [757, 510] width 652 height 37
click at [1061, 569] on div "Next" at bounding box center [1063, 561] width 23 height 15
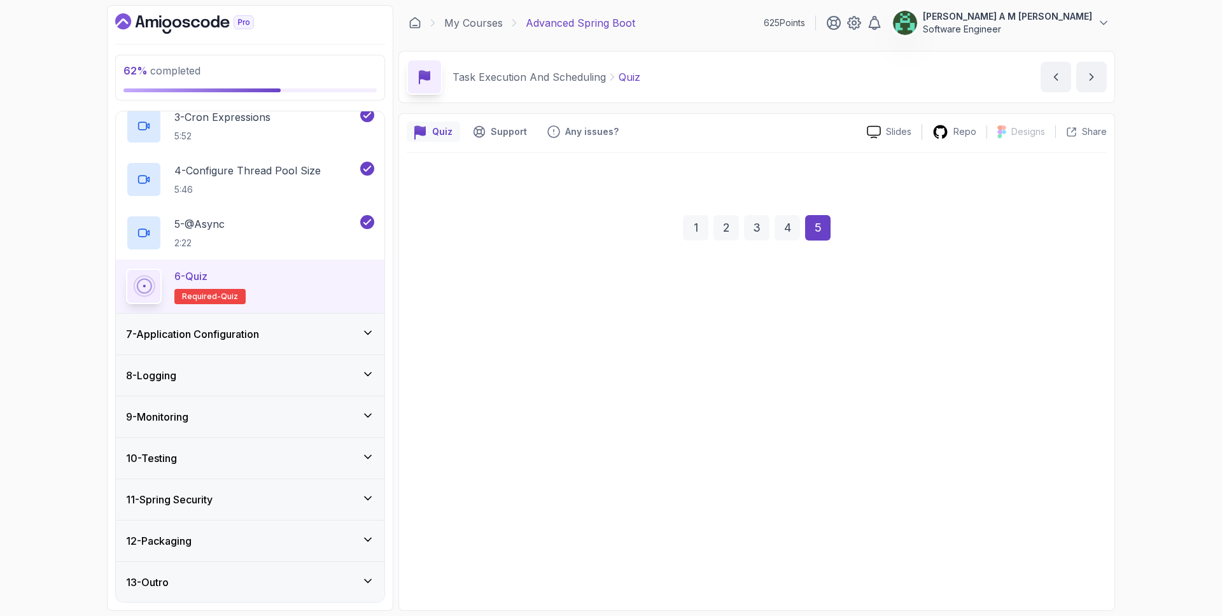
scroll to position [0, 0]
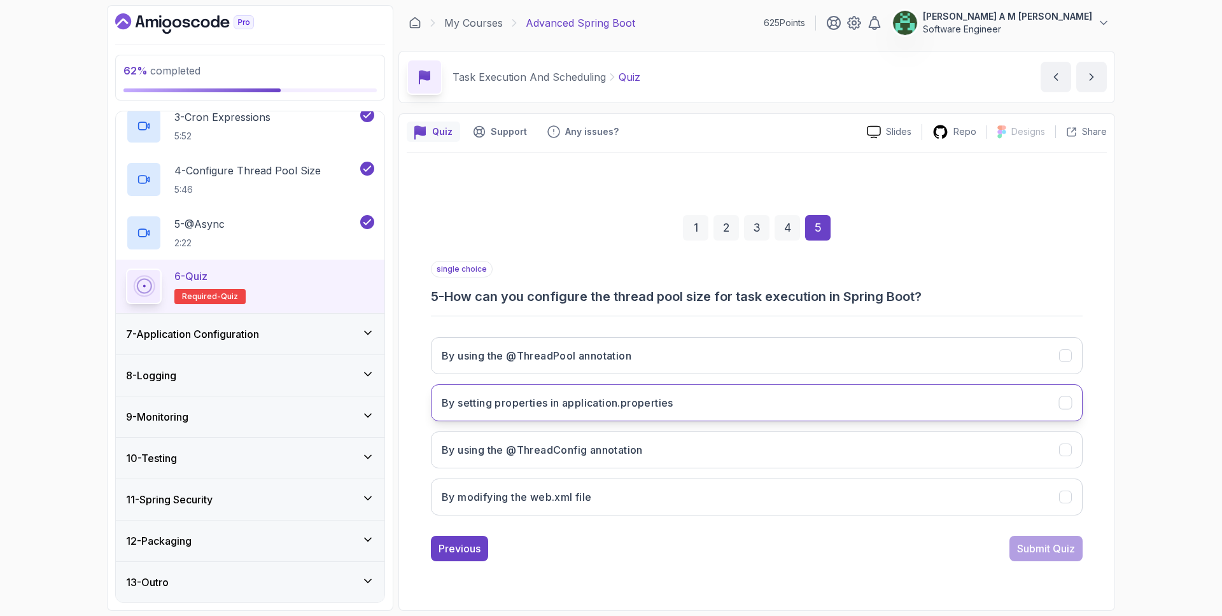
click at [795, 414] on button "By setting properties in application.properties" at bounding box center [757, 402] width 652 height 37
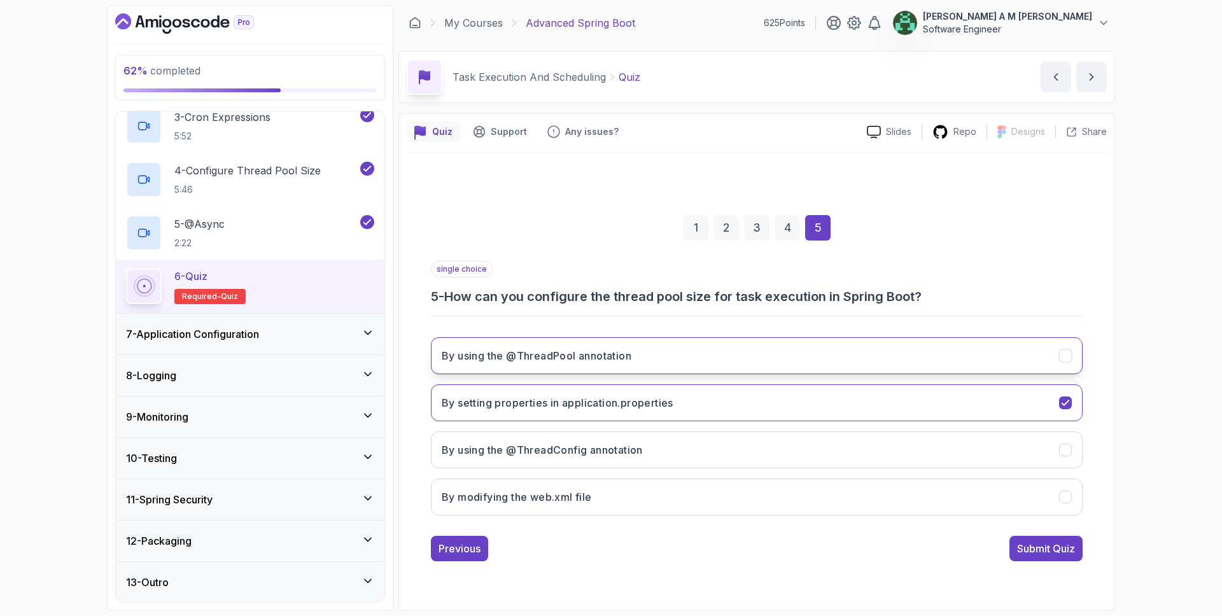
click at [899, 366] on button "By using the @ThreadPool annotation" at bounding box center [757, 355] width 652 height 37
click at [902, 405] on button "By setting properties in application.properties" at bounding box center [757, 402] width 652 height 37
click at [1040, 544] on div "Submit Quiz" at bounding box center [1046, 548] width 58 height 15
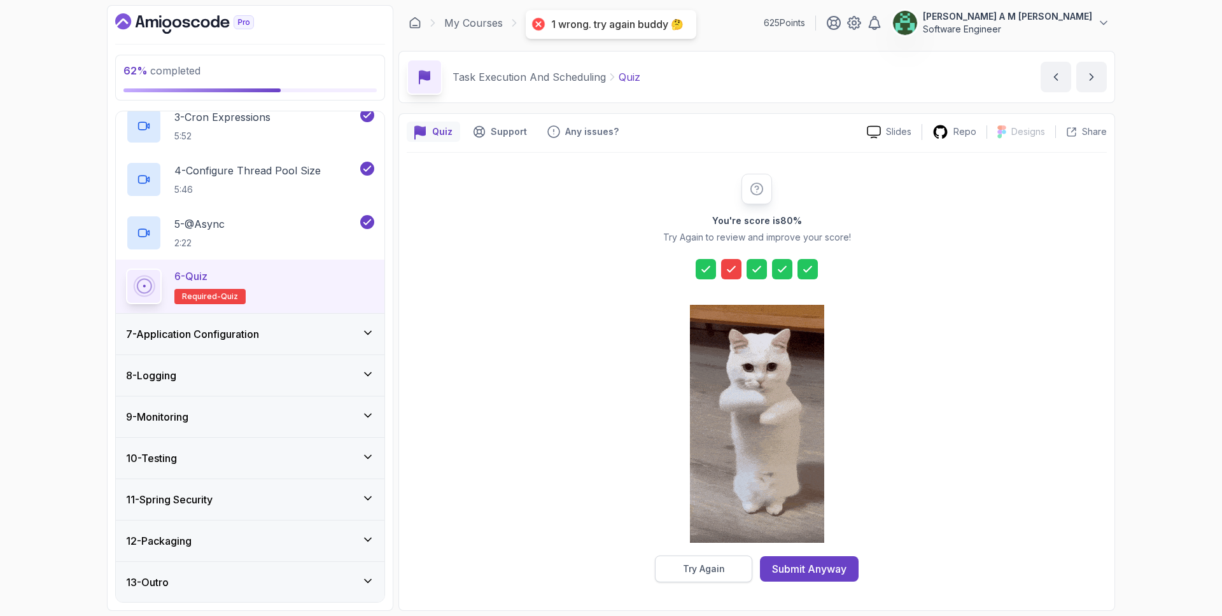
click at [723, 569] on button "Try Again" at bounding box center [703, 568] width 97 height 27
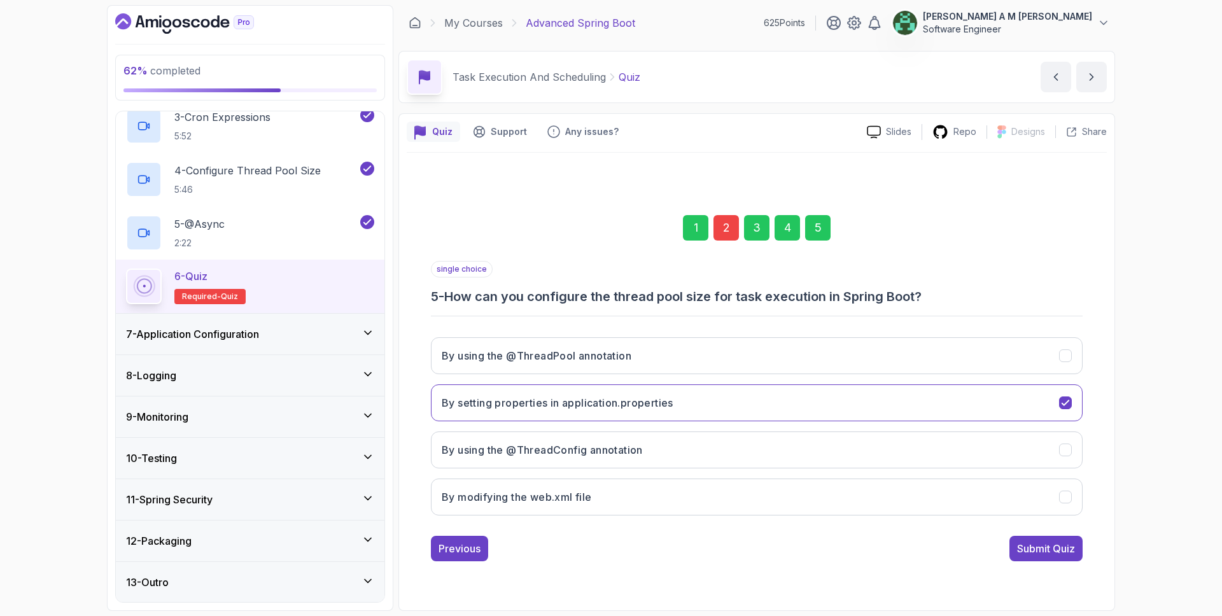
click at [717, 223] on div "2" at bounding box center [725, 227] width 25 height 25
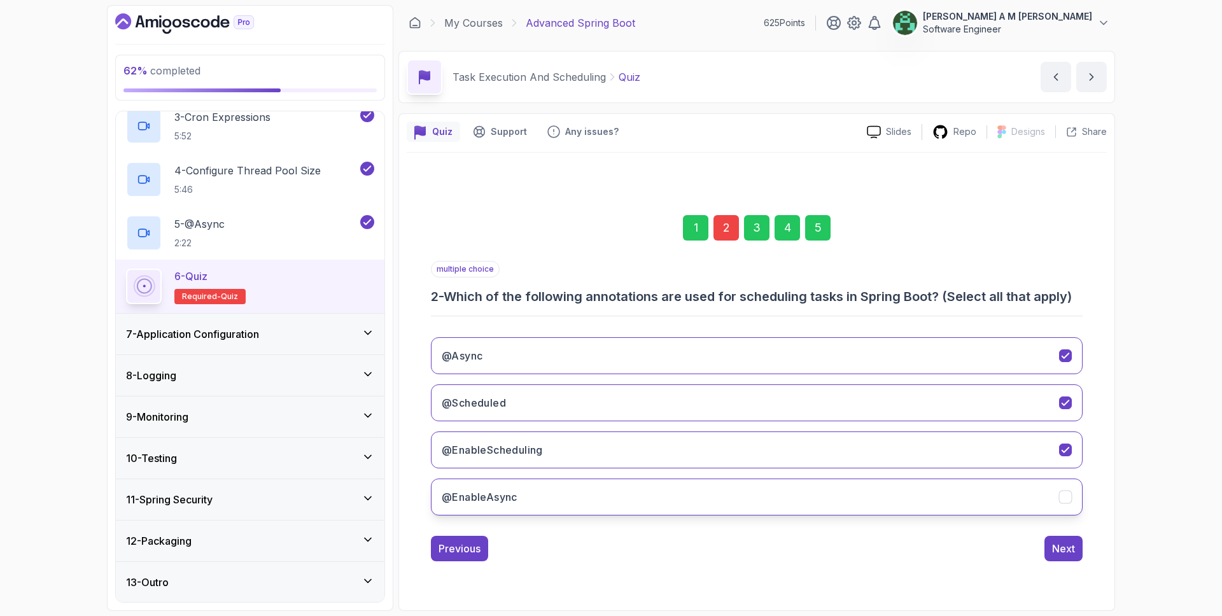
click at [847, 494] on button "@EnableAsync" at bounding box center [757, 496] width 652 height 37
click at [1058, 543] on div "Next" at bounding box center [1063, 548] width 23 height 15
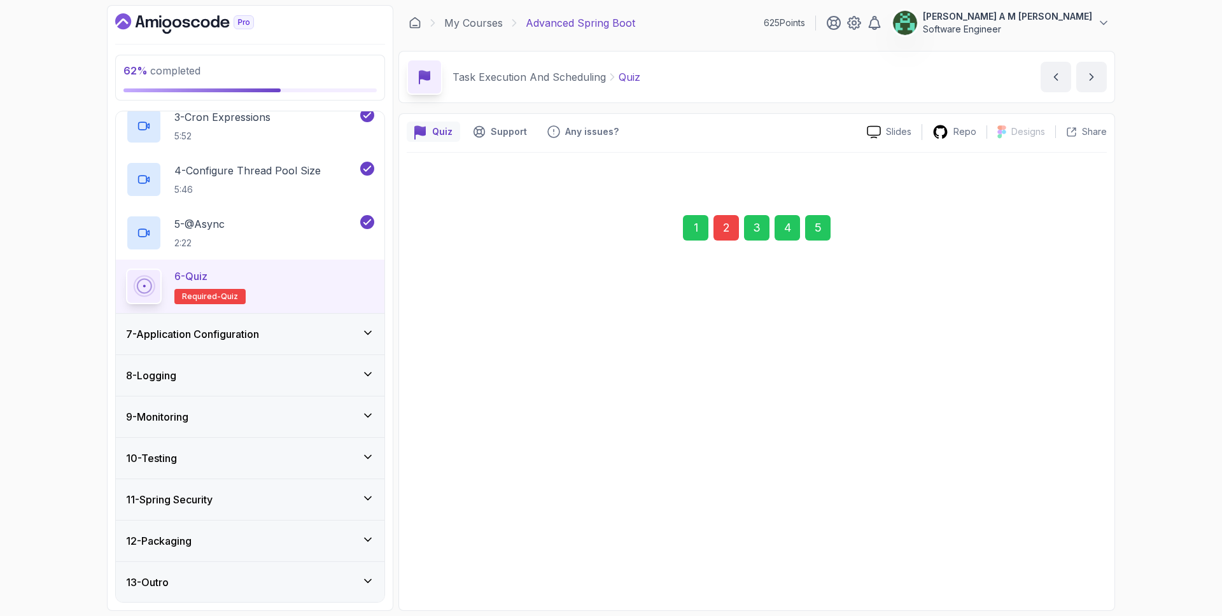
click at [1058, 552] on div "Next" at bounding box center [1063, 548] width 23 height 15
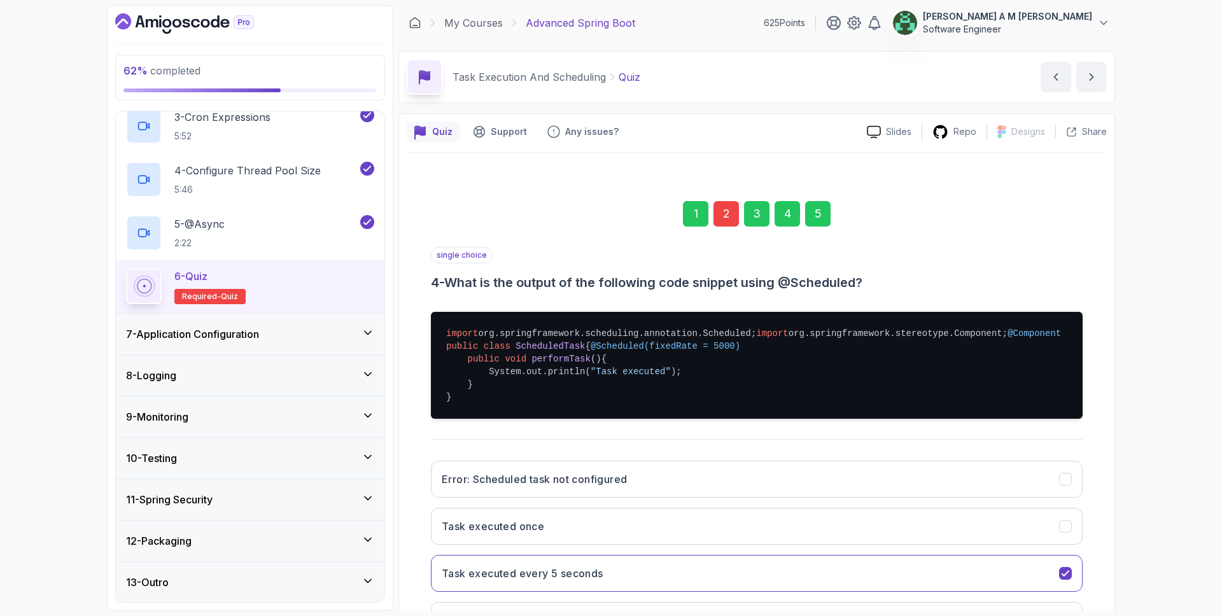
scroll to position [174, 0]
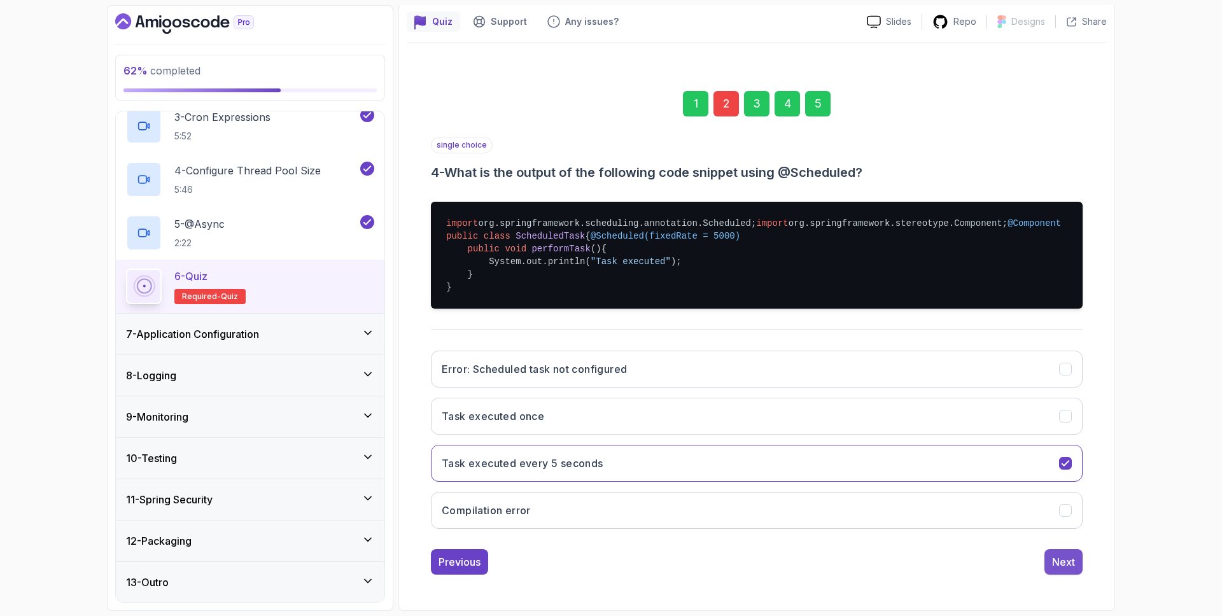
click at [1063, 570] on button "Next" at bounding box center [1063, 561] width 38 height 25
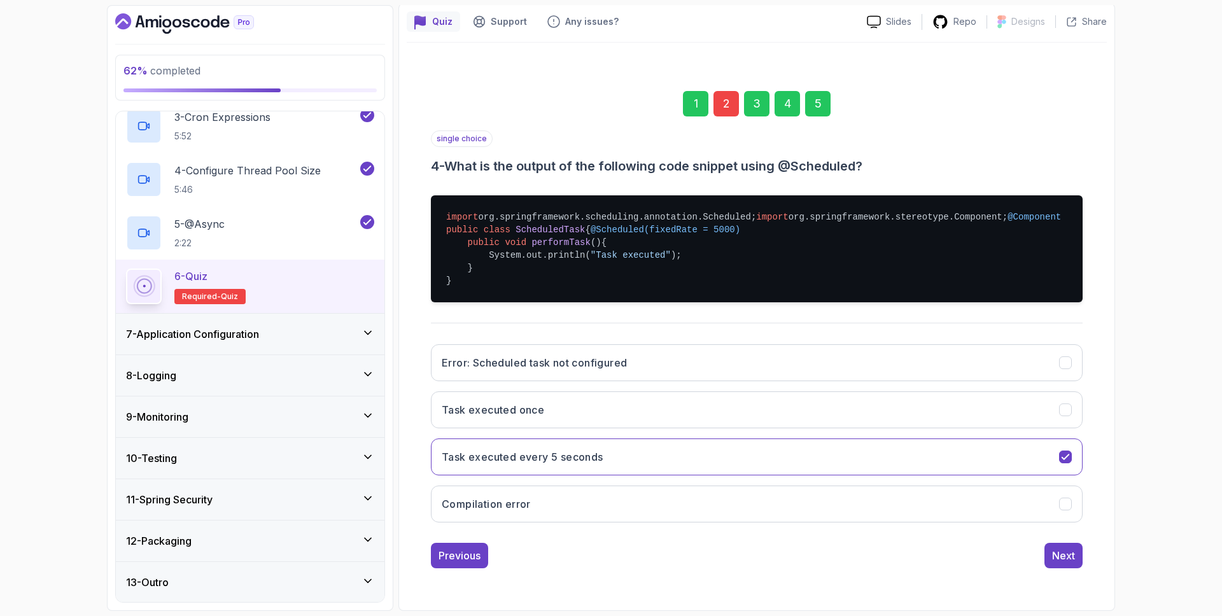
scroll to position [0, 0]
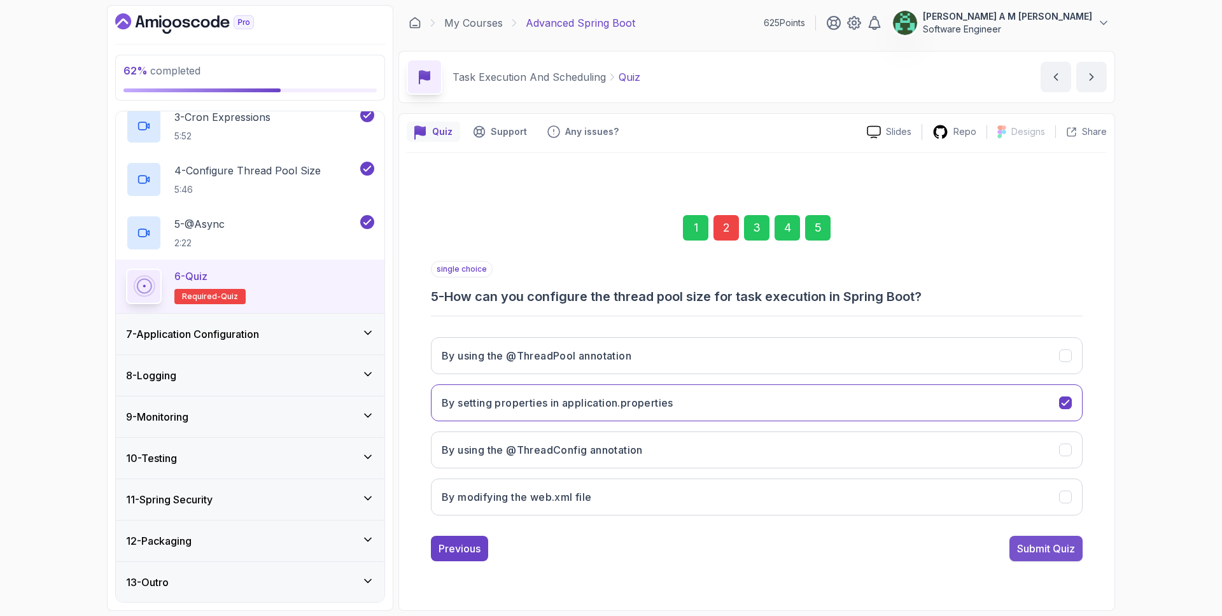
click at [1049, 545] on div "Submit Quiz" at bounding box center [1046, 548] width 58 height 15
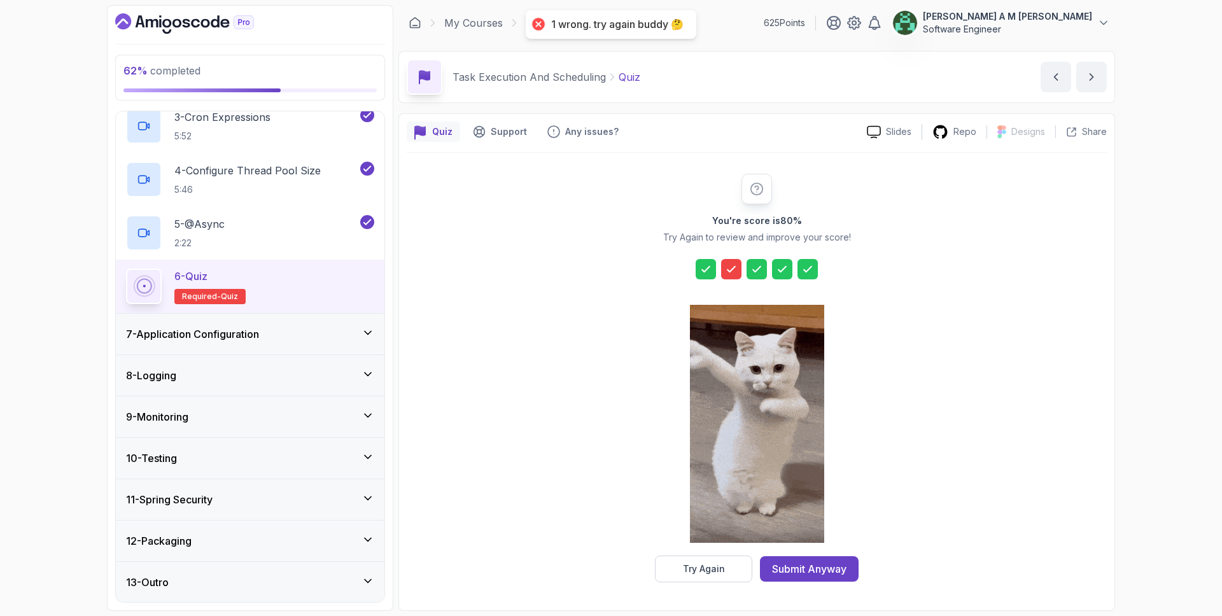
click at [731, 269] on icon at bounding box center [731, 268] width 8 height 5
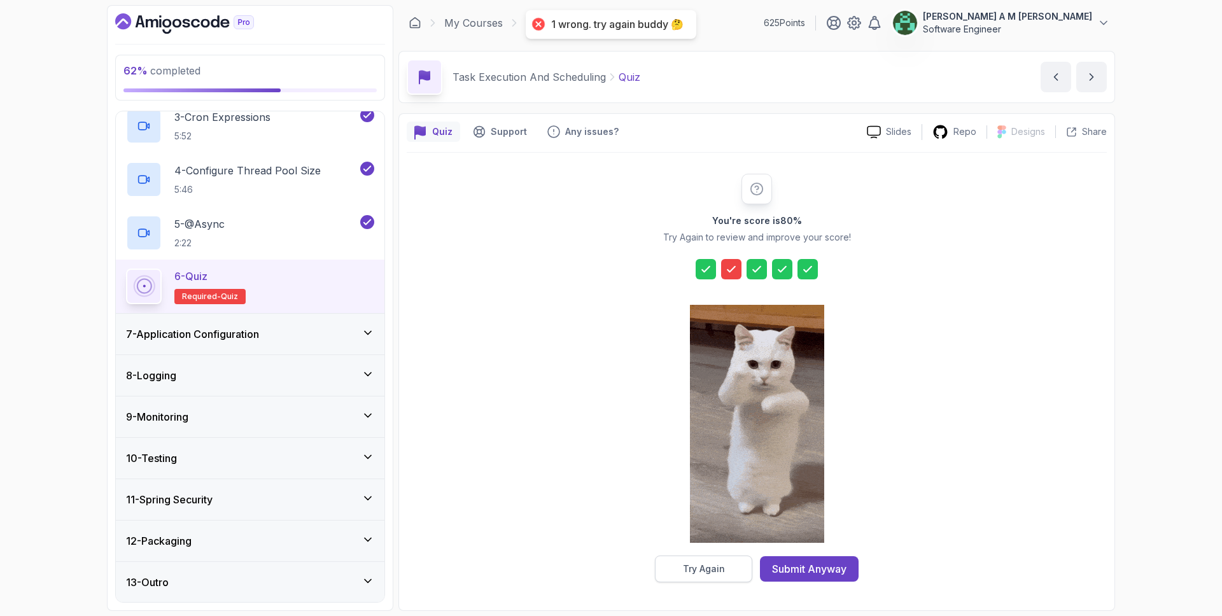
click at [730, 577] on button "Try Again" at bounding box center [703, 568] width 97 height 27
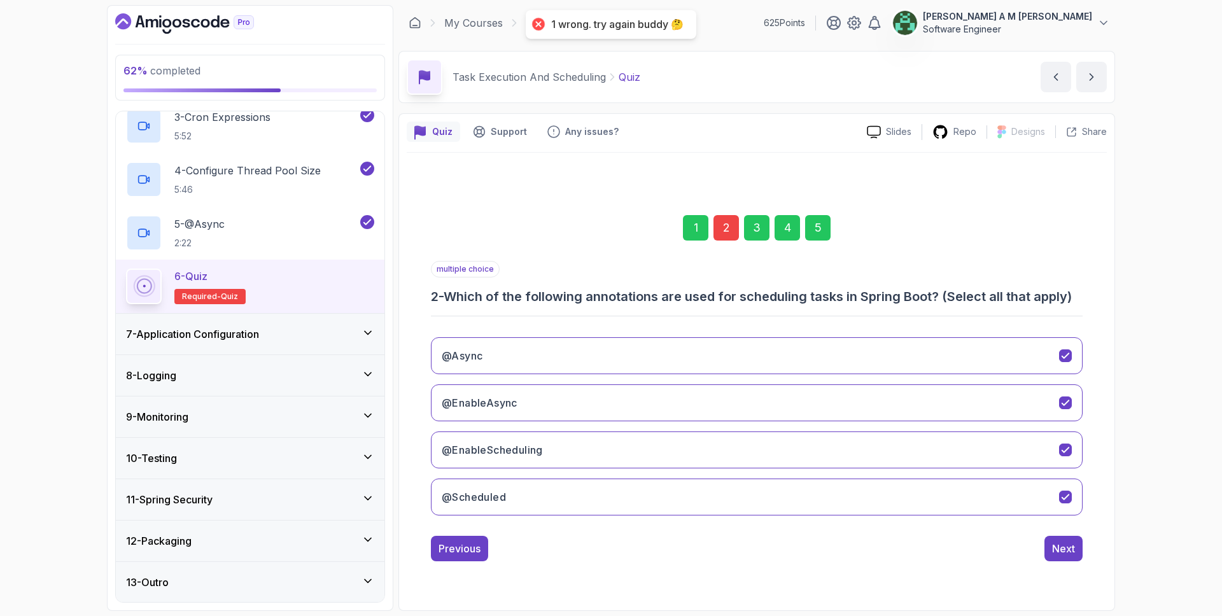
click at [724, 221] on div "2" at bounding box center [725, 227] width 25 height 25
click at [793, 453] on button "@EnableScheduling" at bounding box center [757, 449] width 652 height 37
click at [802, 400] on button "@EnableAsync" at bounding box center [757, 402] width 652 height 37
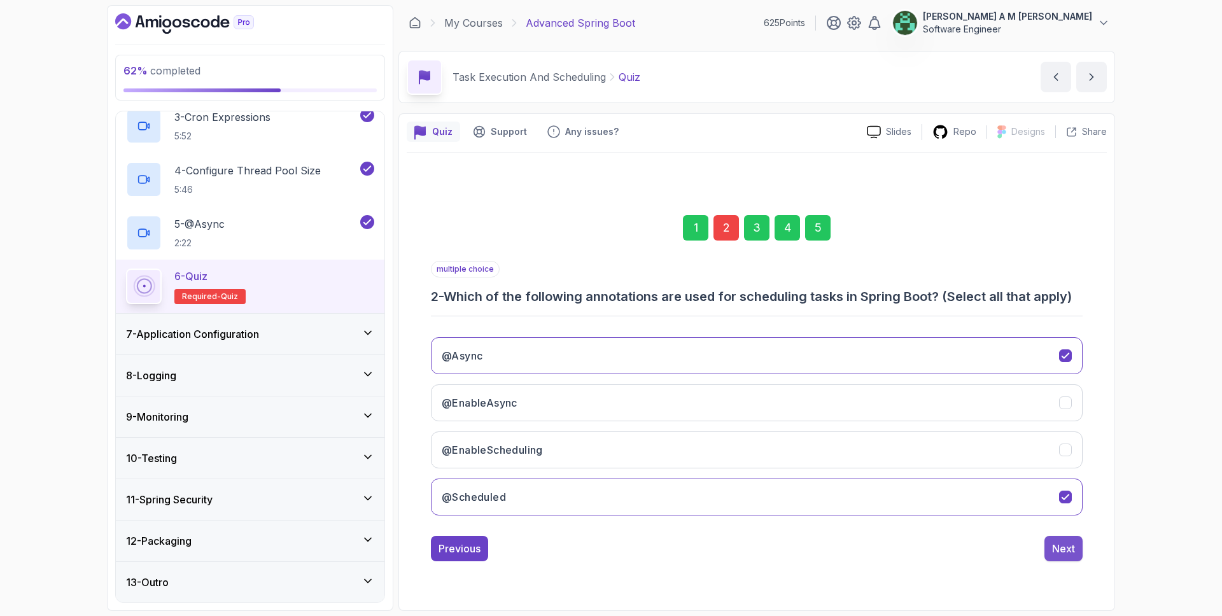
click at [1077, 542] on button "Next" at bounding box center [1063, 548] width 38 height 25
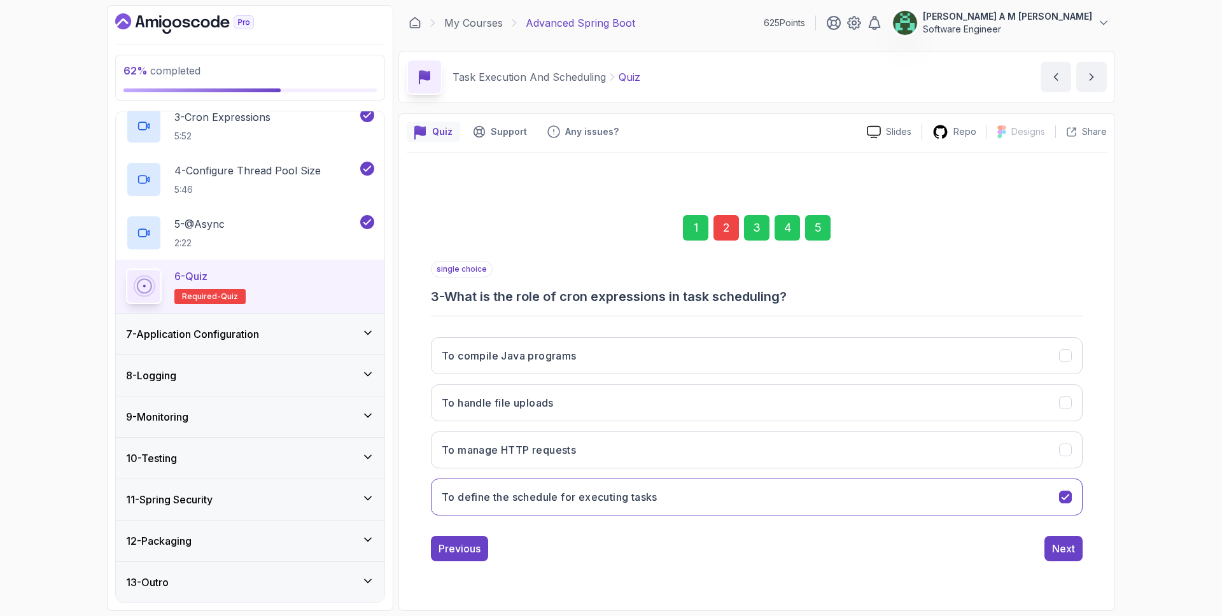
click at [1050, 547] on button "Next" at bounding box center [1063, 548] width 38 height 25
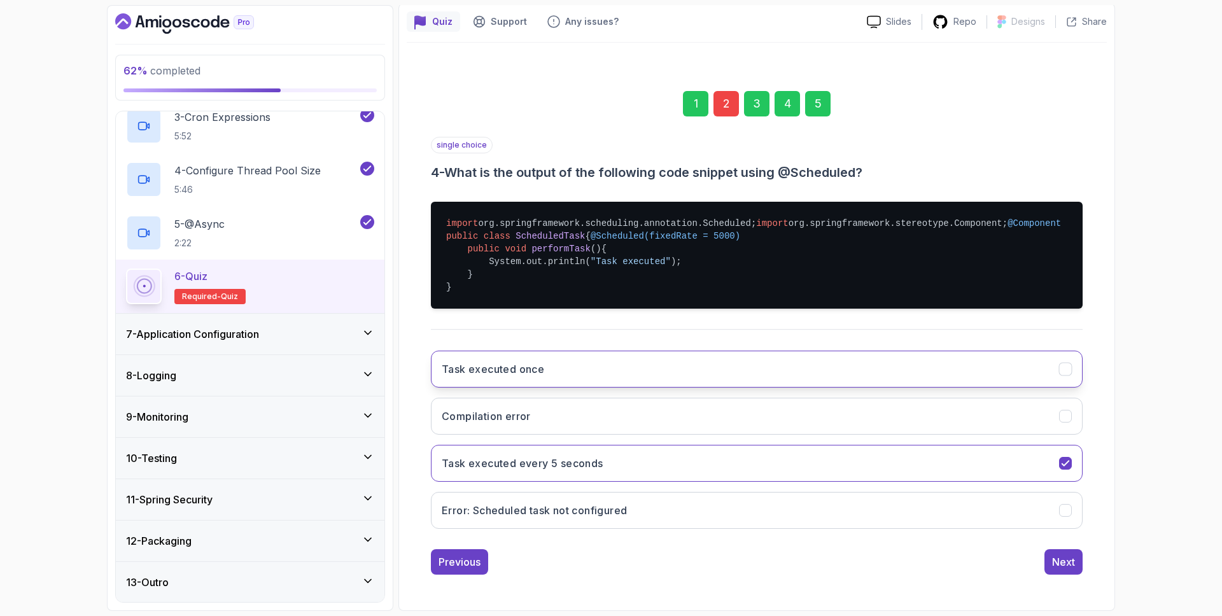
scroll to position [174, 0]
click at [1066, 562] on div "Next" at bounding box center [1063, 561] width 23 height 15
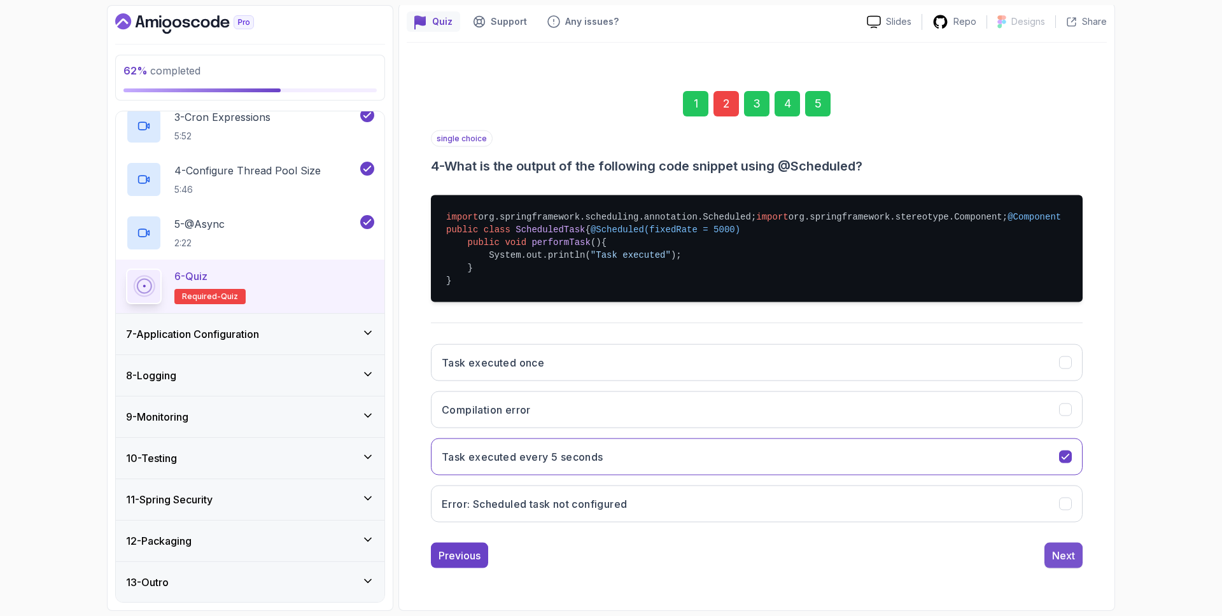
scroll to position [0, 0]
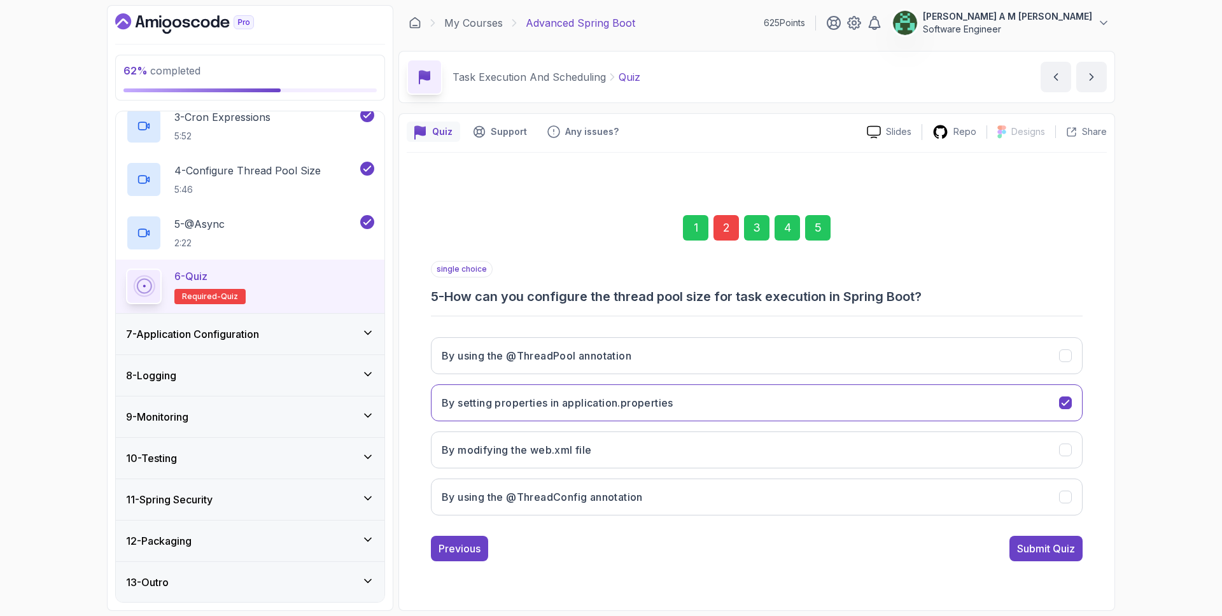
click at [1066, 562] on div "1 2 3 4 5 single choice 5 - How can you configure the thread pool size for task…" at bounding box center [757, 378] width 700 height 387
click at [1066, 555] on button "Submit Quiz" at bounding box center [1045, 548] width 73 height 25
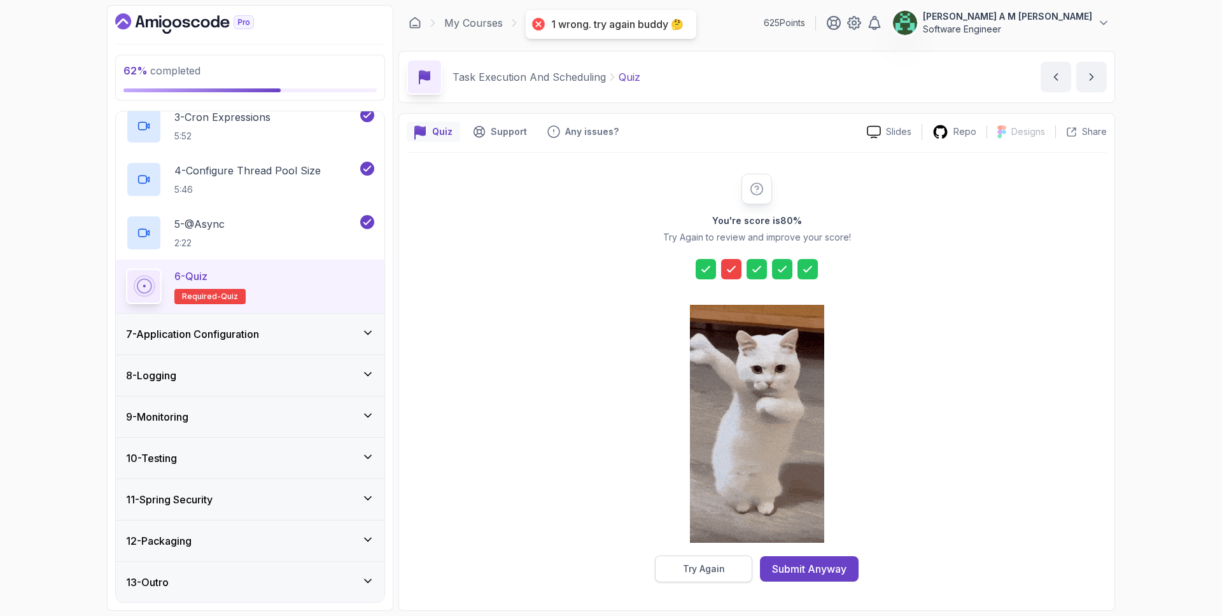
click at [708, 571] on div "Try Again" at bounding box center [704, 568] width 42 height 13
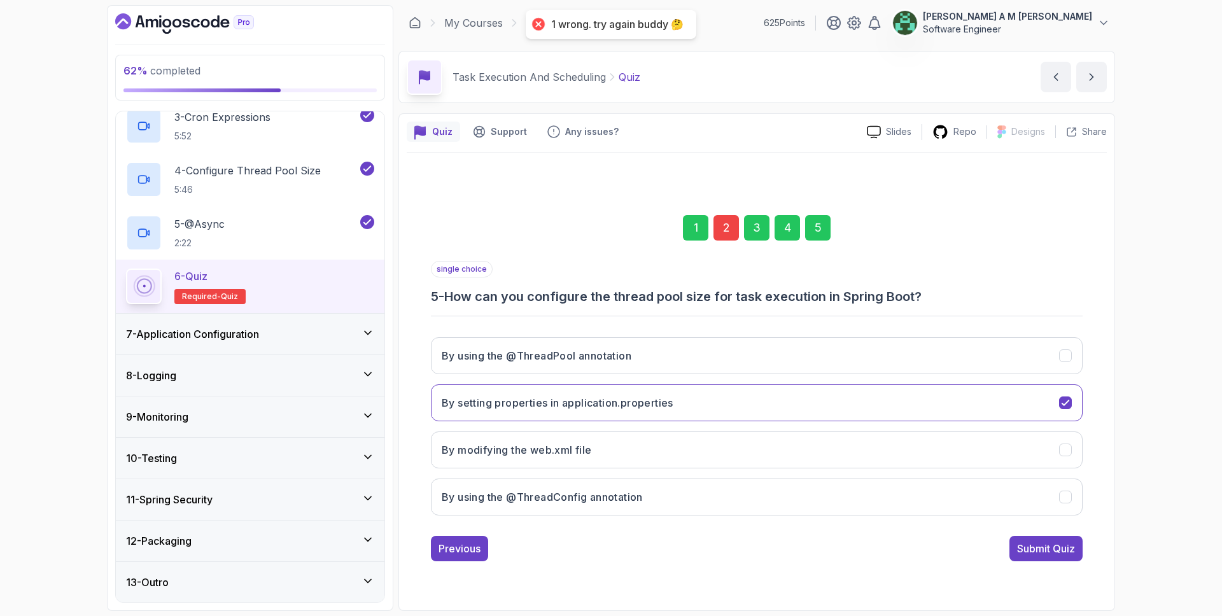
click at [725, 220] on div "2" at bounding box center [725, 227] width 25 height 25
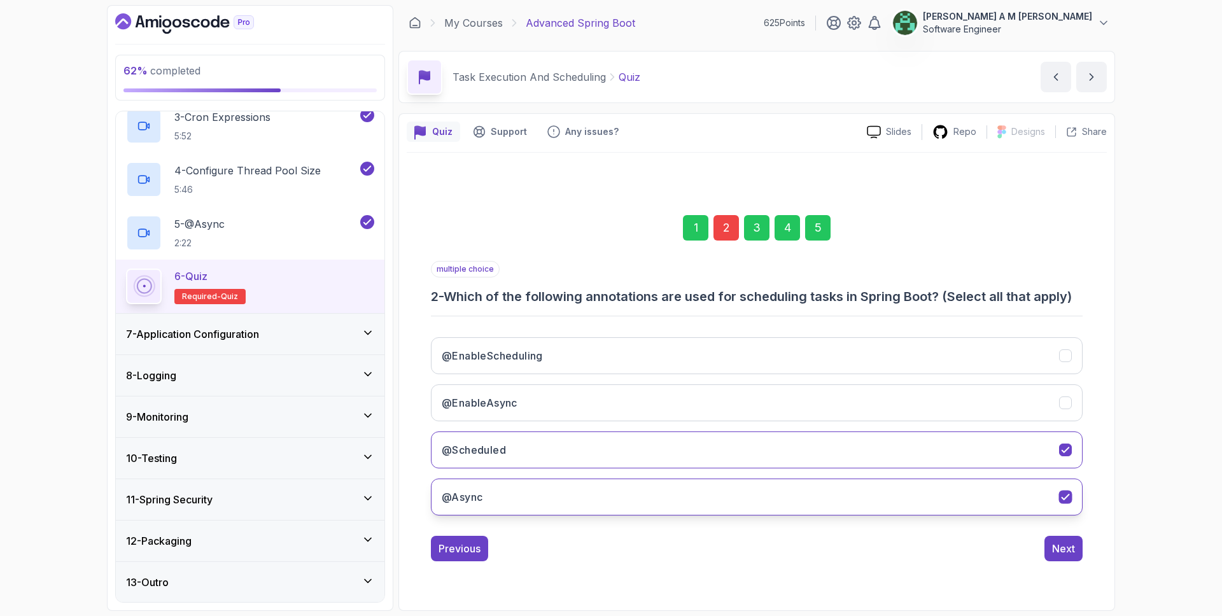
click at [768, 503] on button "@Async" at bounding box center [757, 496] width 652 height 37
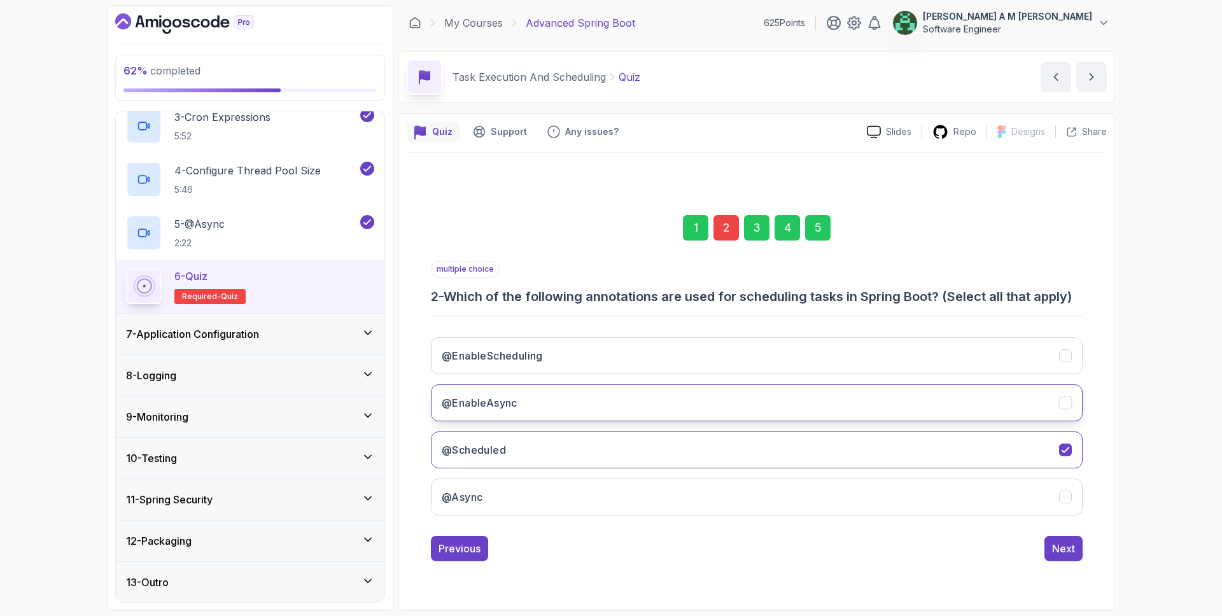
click at [793, 389] on button "@EnableAsync" at bounding box center [757, 402] width 652 height 37
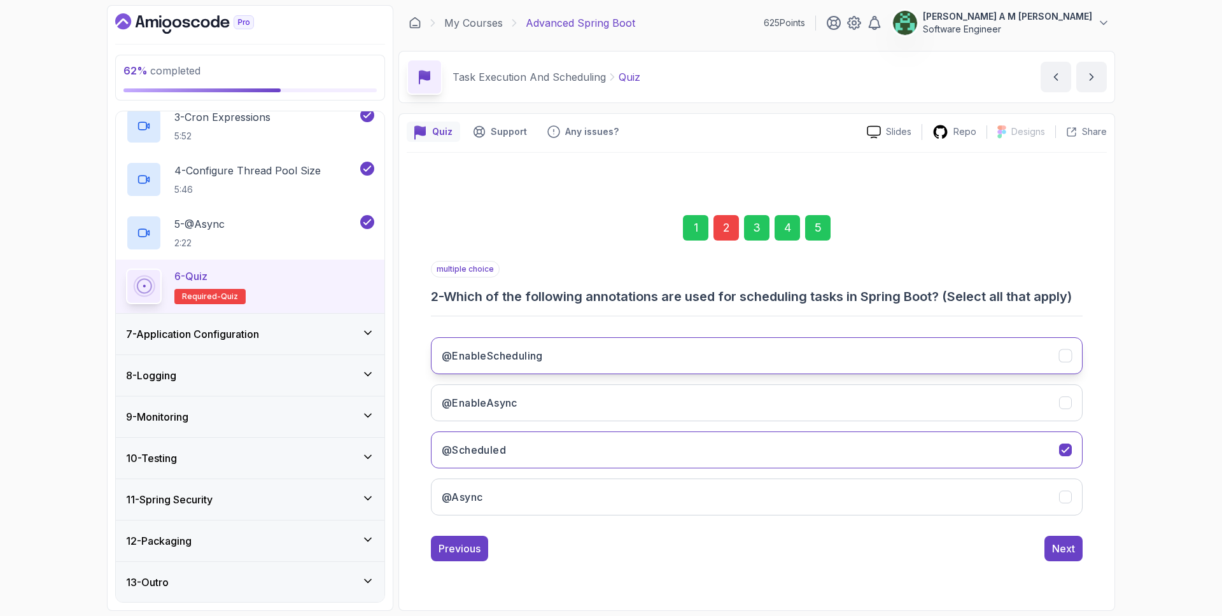
click at [796, 357] on button "@EnableScheduling" at bounding box center [757, 355] width 652 height 37
click at [1073, 551] on div "Next" at bounding box center [1063, 548] width 23 height 15
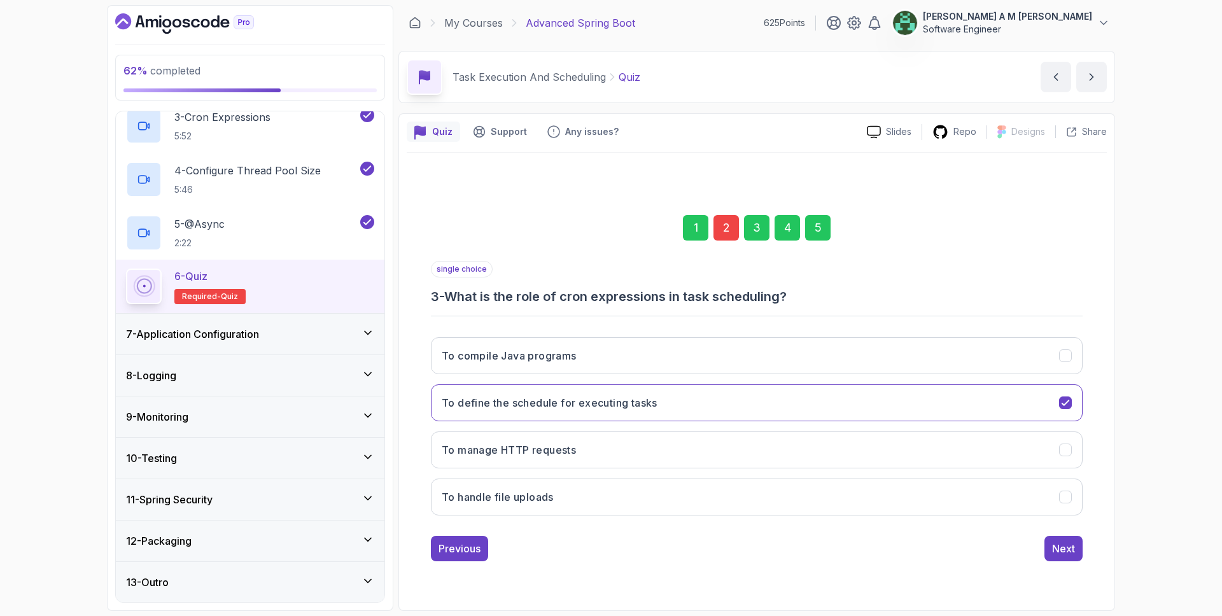
click at [1073, 551] on div "Next" at bounding box center [1063, 548] width 23 height 15
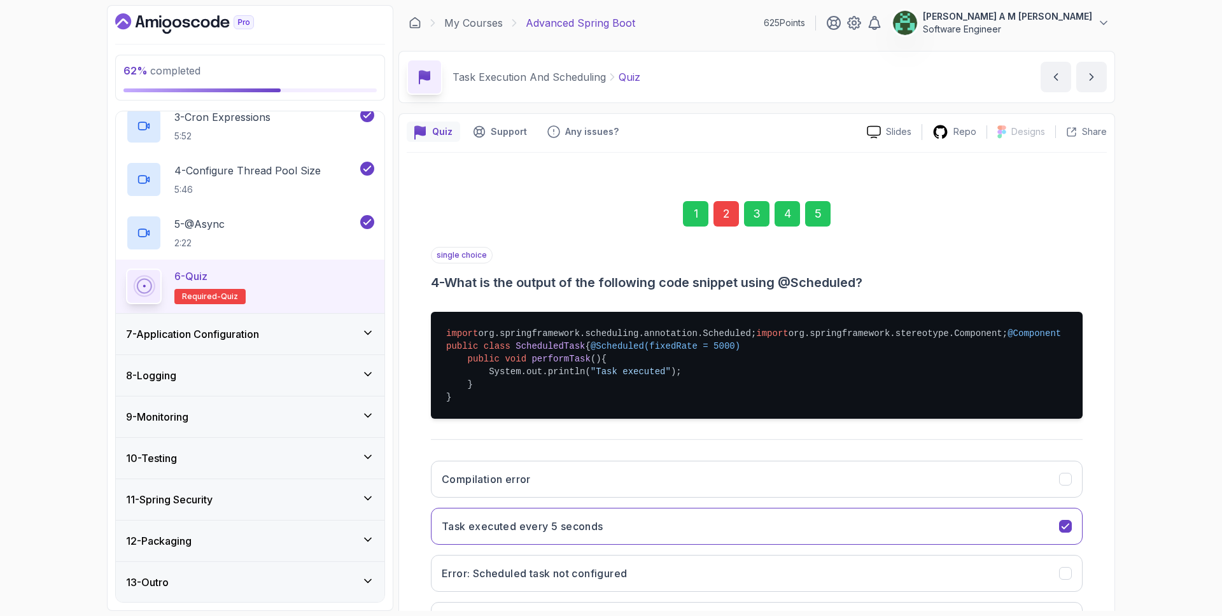
scroll to position [174, 0]
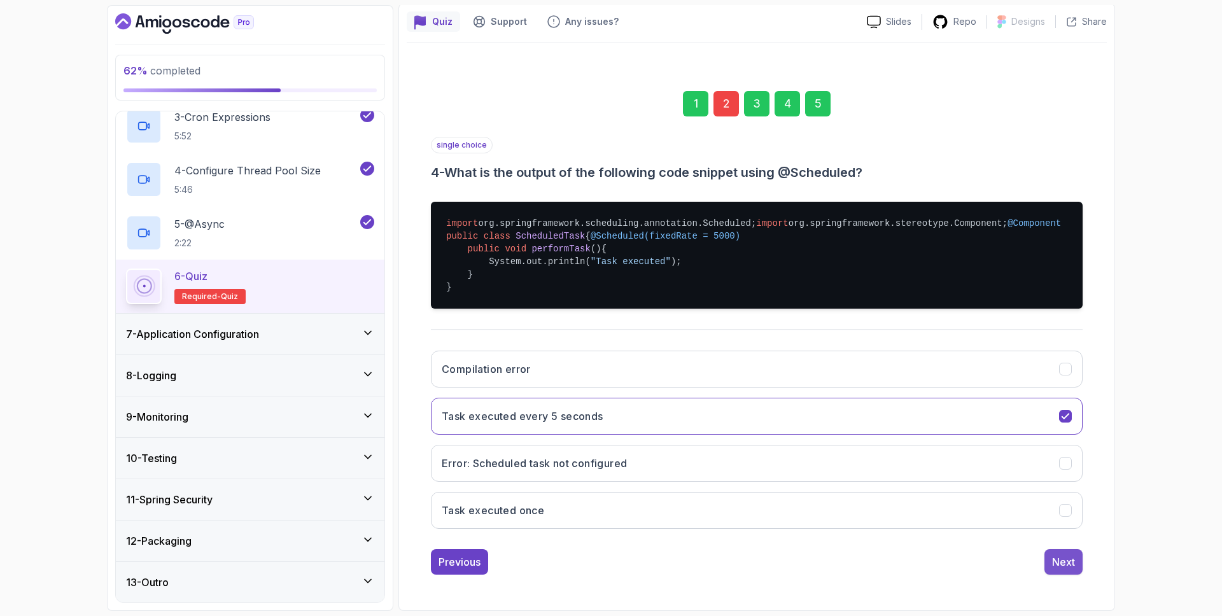
click at [1071, 563] on div "Next" at bounding box center [1063, 561] width 23 height 15
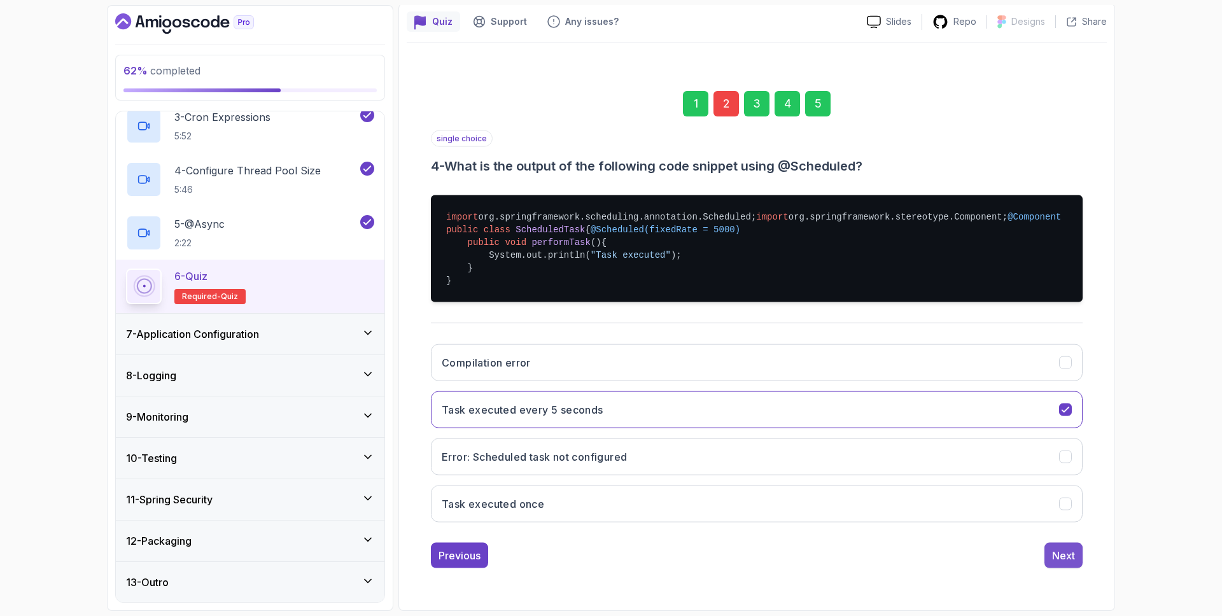
scroll to position [0, 0]
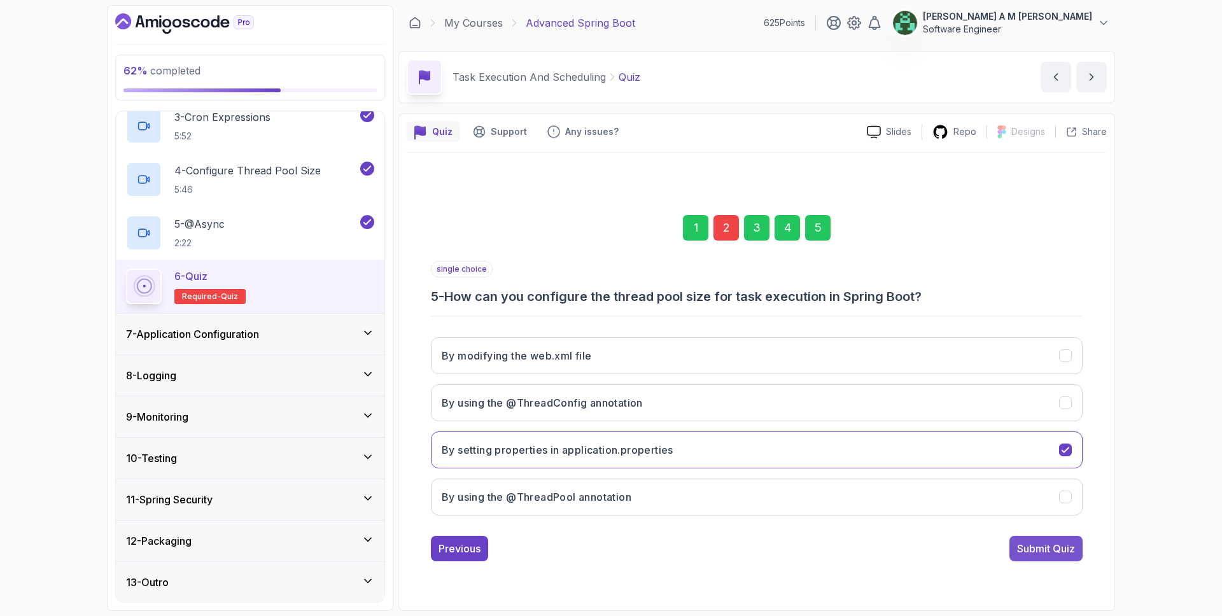
click at [1061, 552] on div "Submit Quiz" at bounding box center [1046, 548] width 58 height 15
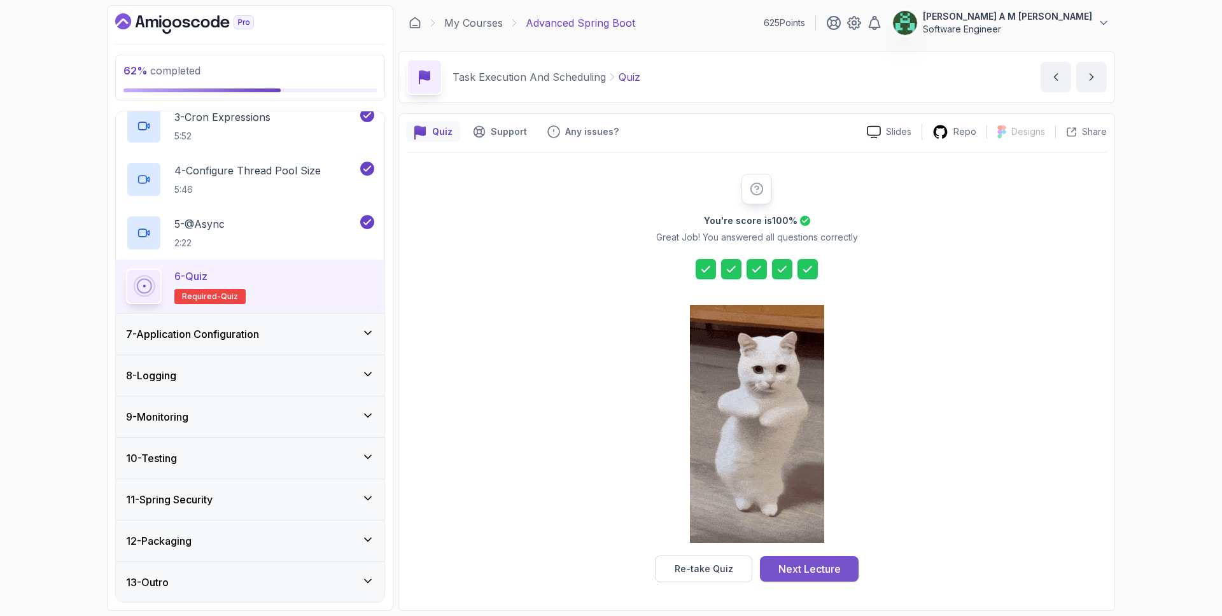
click at [784, 570] on div "Next Lecture" at bounding box center [809, 568] width 62 height 15
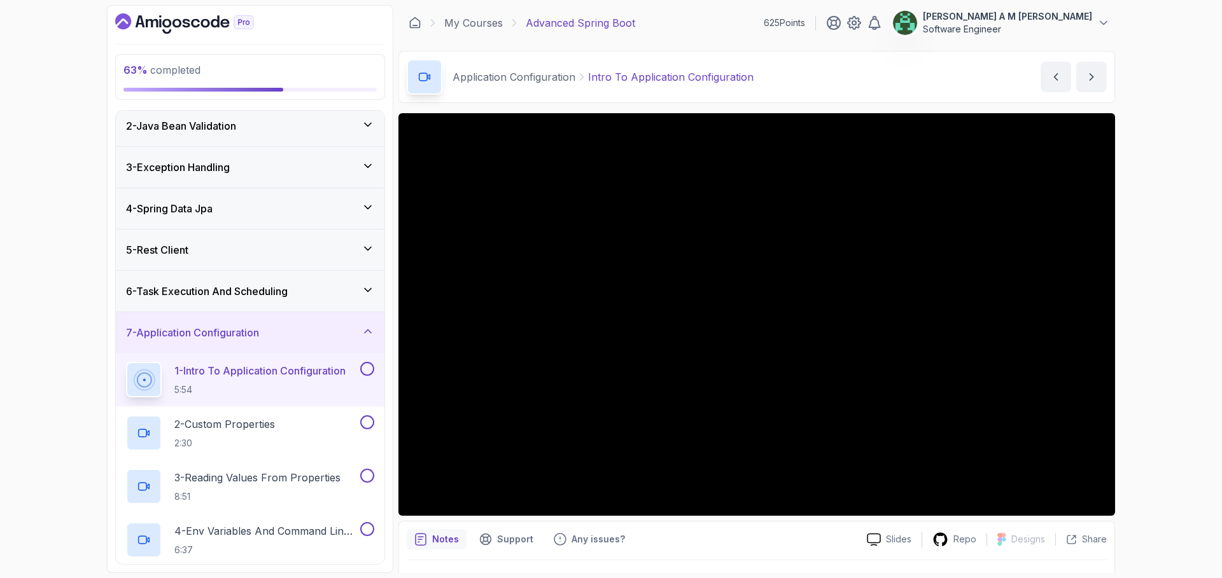
scroll to position [46, 0]
